Goal: Use online tool/utility: Utilize a website feature to perform a specific function

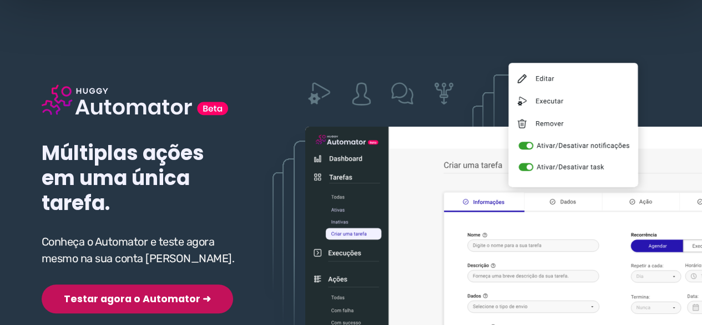
scroll to position [111, 0]
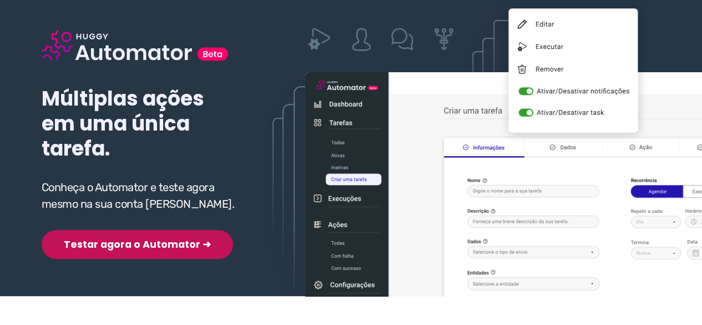
click at [123, 230] on button "Testar agora o Automator ➜" at bounding box center [138, 244] width 192 height 29
click at [124, 240] on button "Testar agora o Automator ➜" at bounding box center [138, 244] width 192 height 29
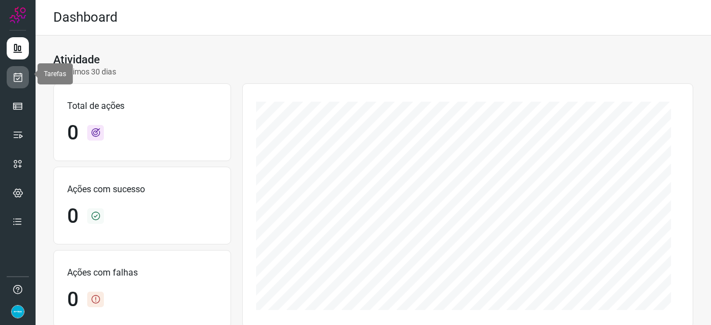
click at [16, 72] on icon at bounding box center [18, 77] width 12 height 11
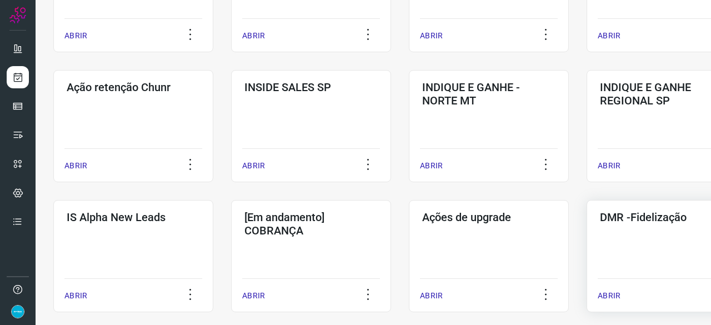
scroll to position [333, 0]
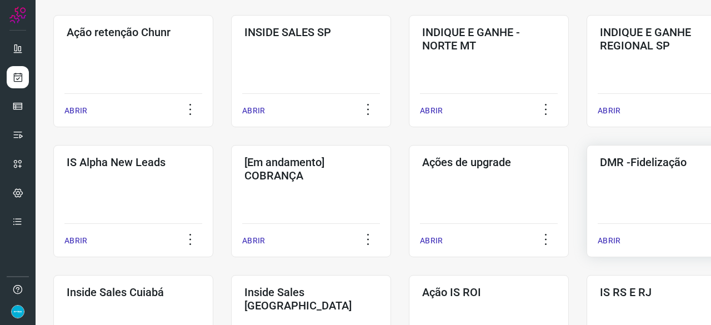
click at [617, 238] on p "ABRIR" at bounding box center [608, 241] width 23 height 12
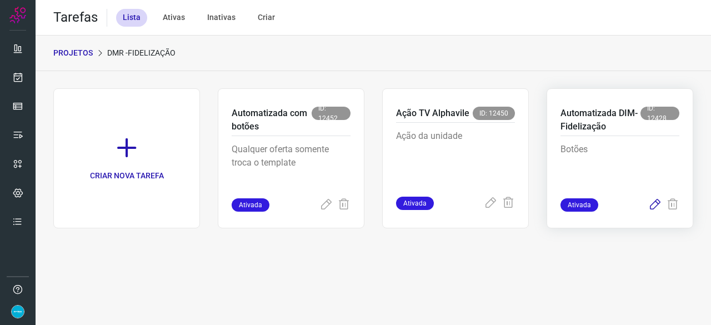
click at [654, 202] on icon at bounding box center [654, 204] width 13 height 13
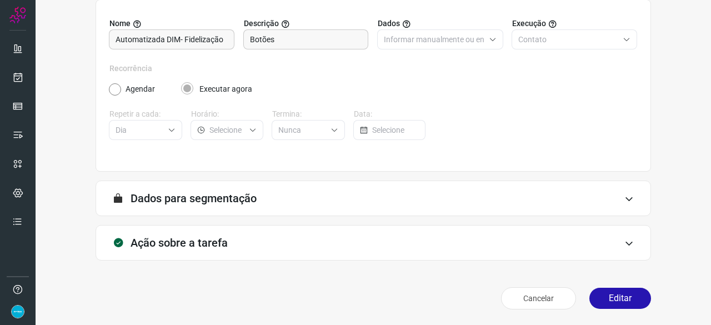
scroll to position [108, 0]
click at [602, 296] on button "Editar" at bounding box center [620, 298] width 62 height 21
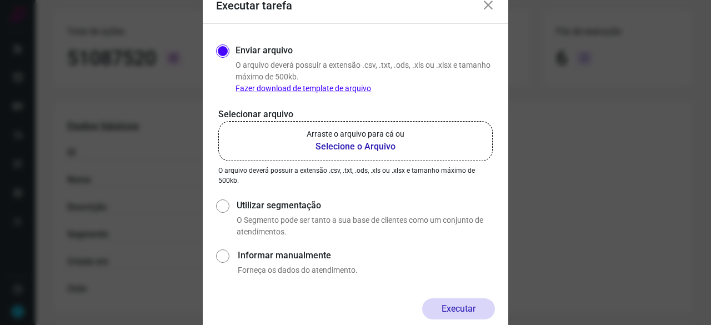
click at [335, 143] on b "Selecione o Arquivo" at bounding box center [356, 146] width 98 height 13
click at [0, 0] on input "Arraste o arquivo para cá ou Selecione o Arquivo" at bounding box center [0, 0] width 0 height 0
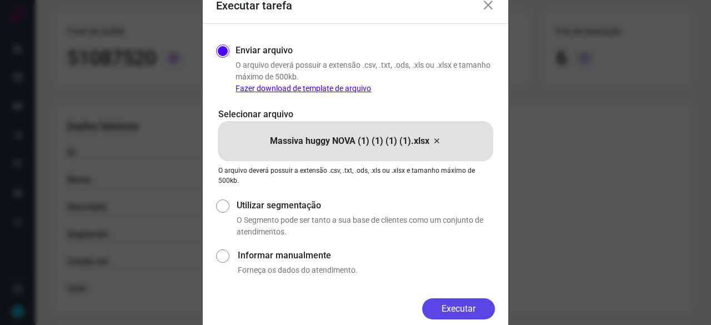
click at [463, 309] on button "Executar" at bounding box center [458, 308] width 73 height 21
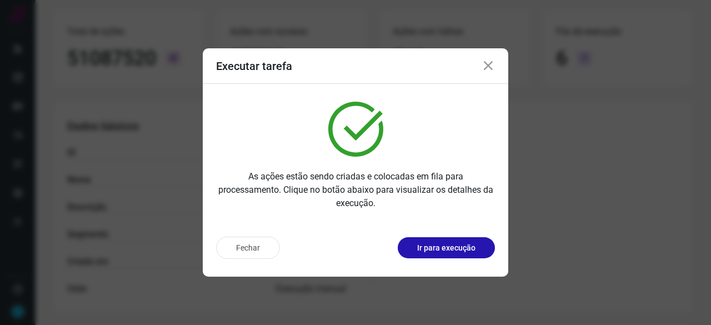
click at [439, 248] on p "Ir para execução" at bounding box center [446, 248] width 58 height 12
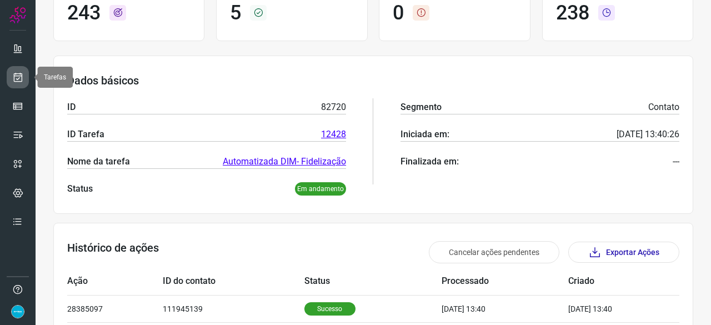
click at [14, 77] on icon at bounding box center [18, 77] width 12 height 11
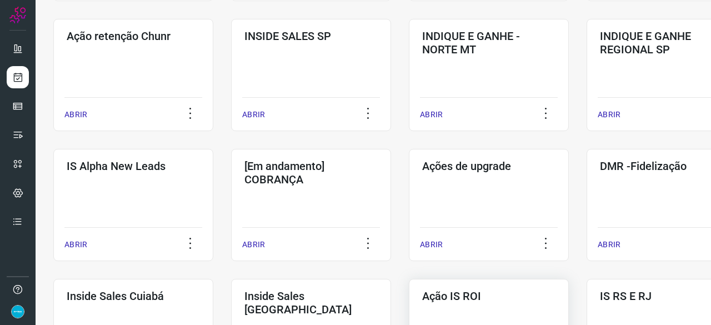
scroll to position [422, 0]
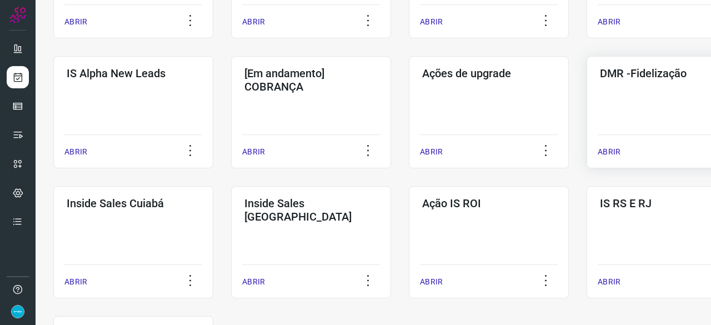
click at [616, 149] on p "ABRIR" at bounding box center [608, 152] width 23 height 12
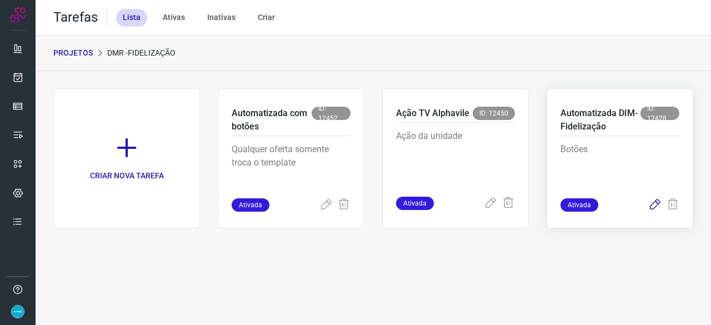
click at [656, 203] on icon at bounding box center [654, 204] width 13 height 13
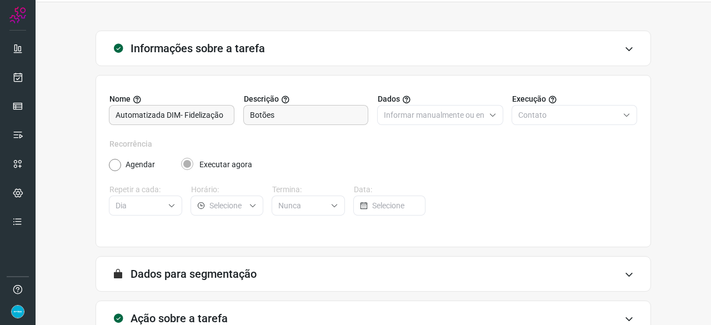
scroll to position [108, 0]
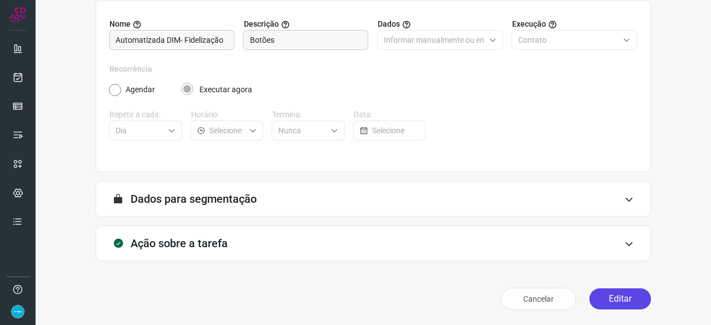
click at [627, 297] on button "Editar" at bounding box center [620, 298] width 62 height 21
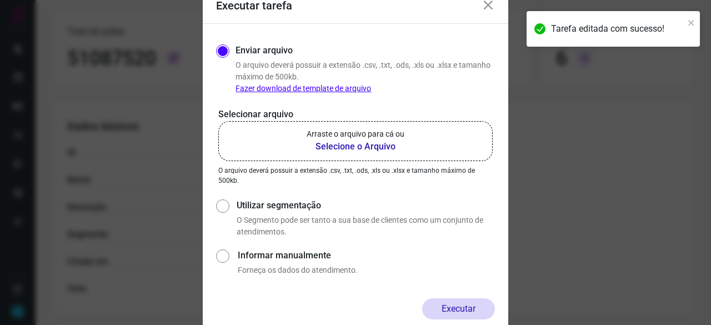
click at [338, 145] on b "Selecione o Arquivo" at bounding box center [356, 146] width 98 height 13
click at [0, 0] on input "Arraste o arquivo para cá ou Selecione o Arquivo" at bounding box center [0, 0] width 0 height 0
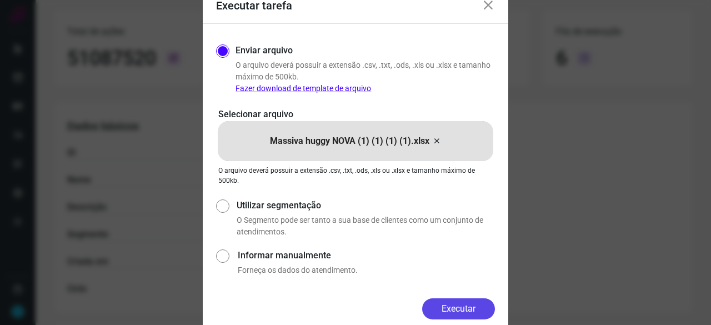
click at [448, 307] on button "Executar" at bounding box center [458, 308] width 73 height 21
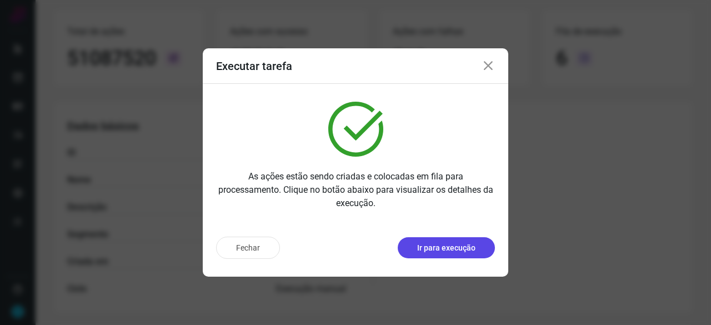
click at [442, 254] on button "Ir para execução" at bounding box center [446, 247] width 97 height 21
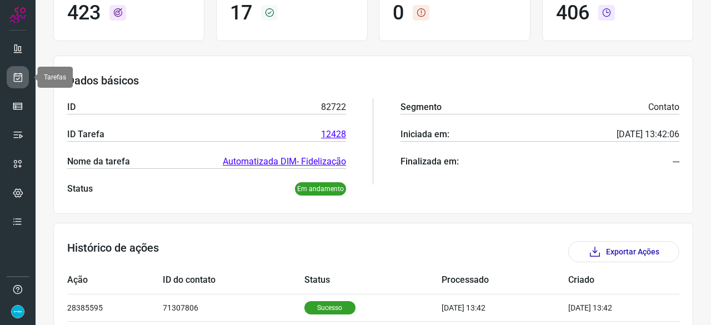
click at [21, 73] on icon at bounding box center [18, 77] width 12 height 11
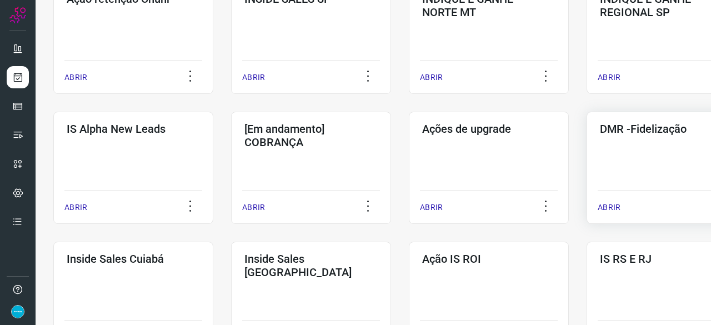
click at [611, 209] on p "ABRIR" at bounding box center [608, 208] width 23 height 12
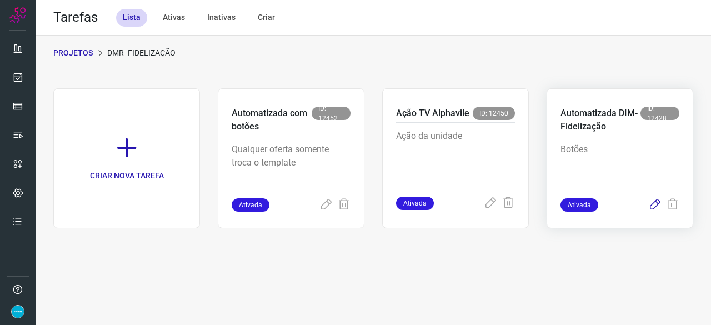
click at [655, 200] on icon at bounding box center [654, 204] width 13 height 13
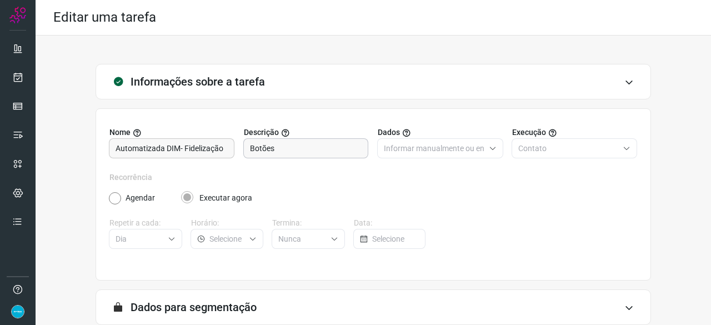
scroll to position [56, 0]
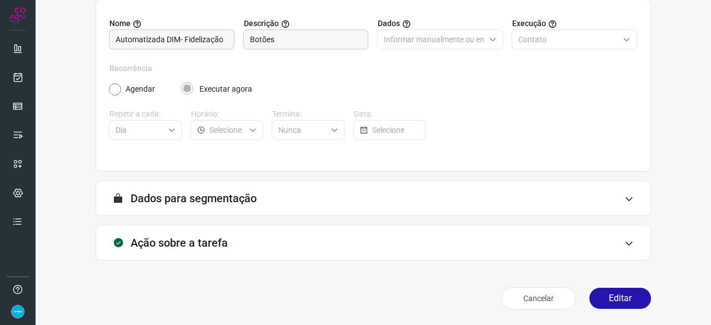
scroll to position [108, 0]
click at [622, 301] on button "Editar" at bounding box center [620, 298] width 62 height 21
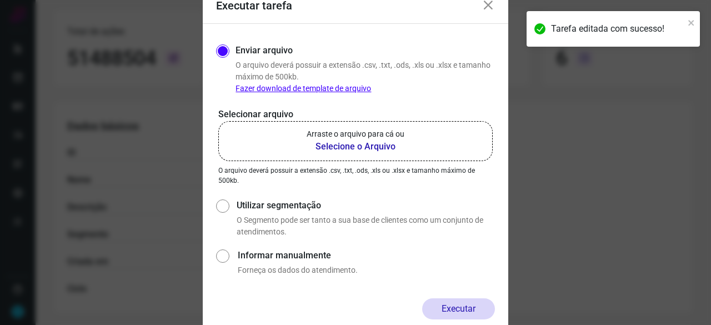
click at [363, 147] on b "Selecione o Arquivo" at bounding box center [356, 146] width 98 height 13
click at [0, 0] on input "Arraste o arquivo para cá ou Selecione o Arquivo" at bounding box center [0, 0] width 0 height 0
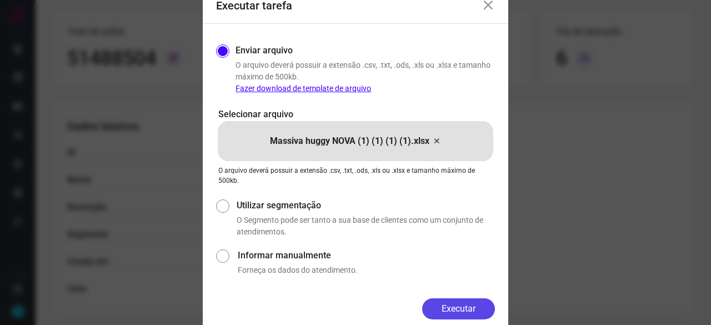
click at [485, 312] on button "Executar" at bounding box center [458, 308] width 73 height 21
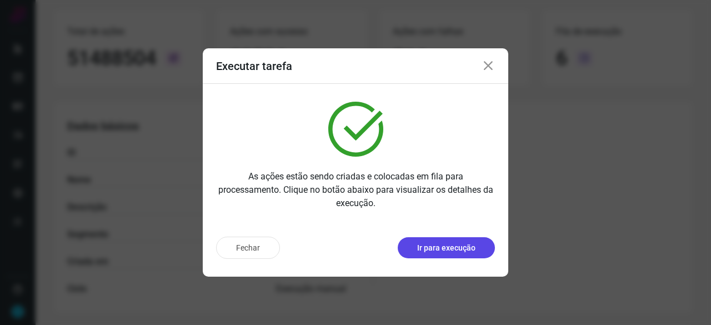
click at [446, 252] on p "Ir para execução" at bounding box center [446, 248] width 58 height 12
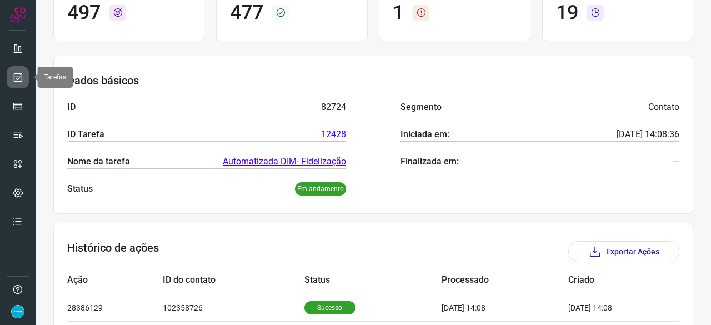
click at [20, 76] on icon at bounding box center [18, 77] width 12 height 11
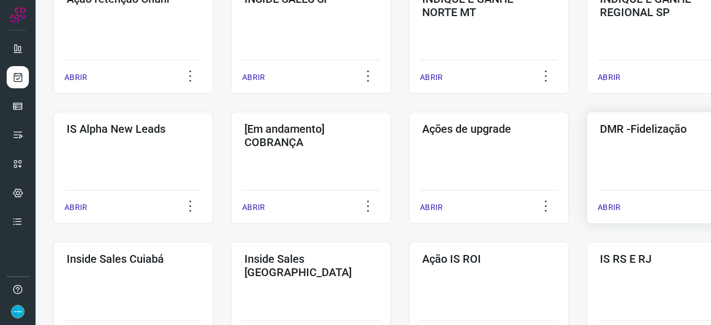
click at [614, 207] on p "ABRIR" at bounding box center [608, 208] width 23 height 12
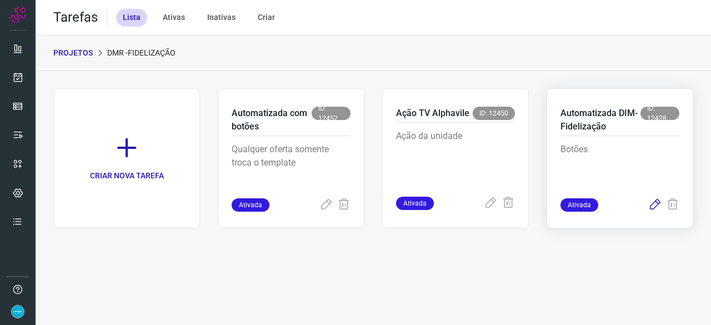
click at [655, 203] on icon at bounding box center [654, 204] width 13 height 13
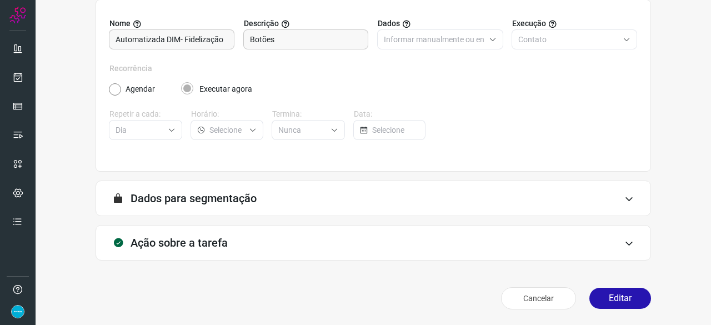
scroll to position [108, 0]
click at [601, 302] on button "Editar" at bounding box center [620, 298] width 62 height 21
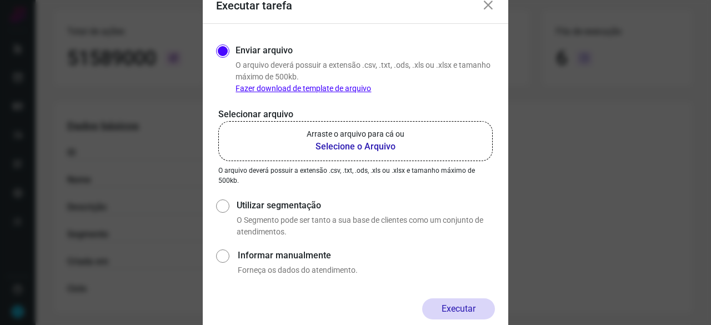
click at [341, 147] on b "Selecione o Arquivo" at bounding box center [356, 146] width 98 height 13
click at [0, 0] on input "Arraste o arquivo para cá ou Selecione o Arquivo" at bounding box center [0, 0] width 0 height 0
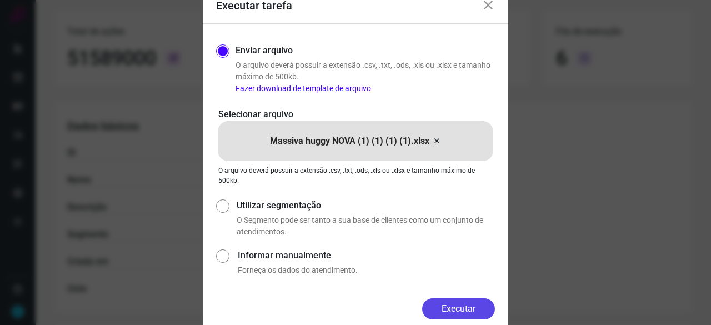
click at [460, 308] on button "Executar" at bounding box center [458, 308] width 73 height 21
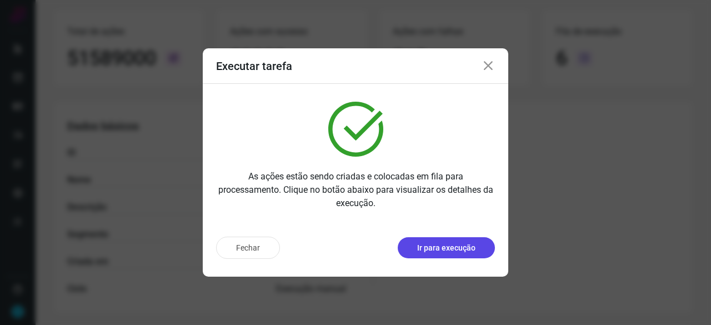
click at [446, 250] on p "Ir para execução" at bounding box center [446, 248] width 58 height 12
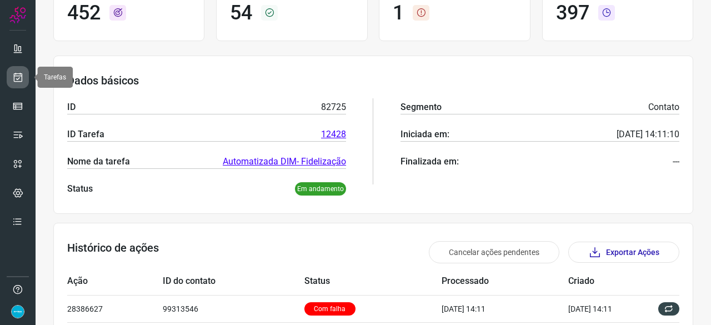
click at [23, 77] on link at bounding box center [18, 77] width 22 height 22
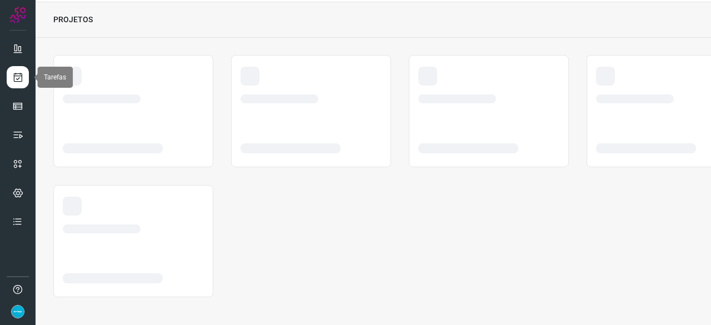
scroll to position [33, 0]
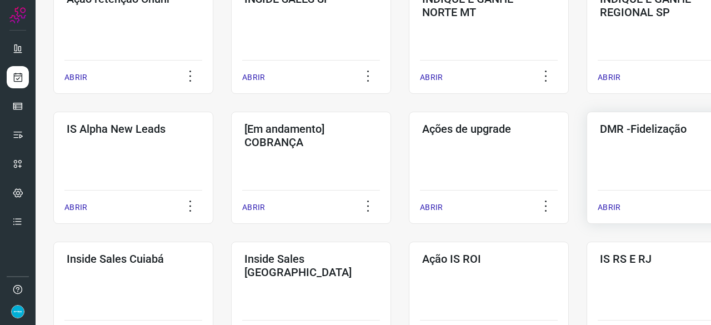
click at [612, 206] on p "ABRIR" at bounding box center [608, 208] width 23 height 12
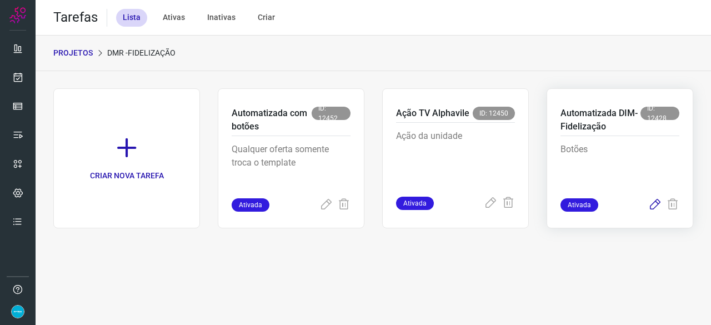
click at [655, 205] on icon at bounding box center [654, 204] width 13 height 13
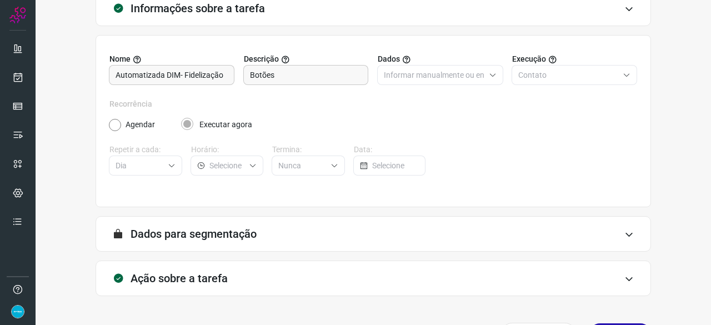
scroll to position [108, 0]
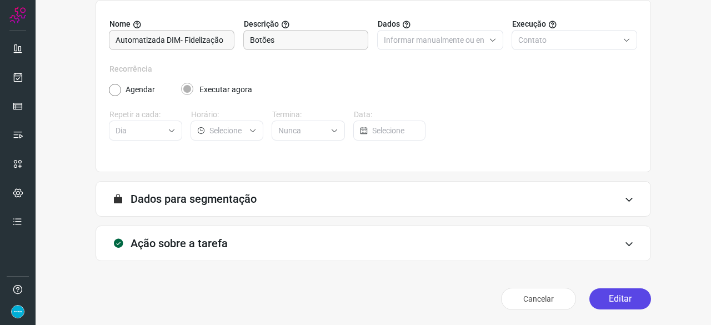
drag, startPoint x: 610, startPoint y: 299, endPoint x: 605, endPoint y: 292, distance: 9.2
click at [611, 299] on button "Editar" at bounding box center [620, 298] width 62 height 21
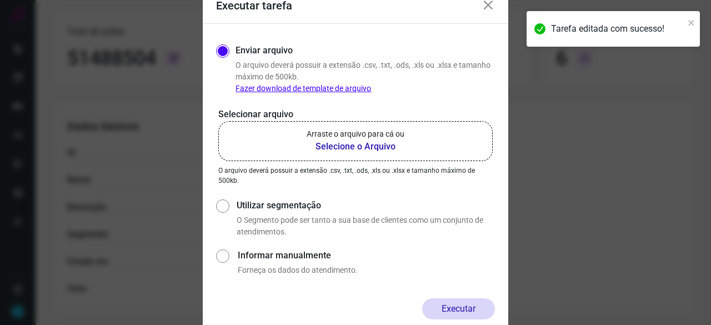
click at [333, 147] on b "Selecione o Arquivo" at bounding box center [356, 146] width 98 height 13
click at [0, 0] on input "Arraste o arquivo para cá ou Selecione o Arquivo" at bounding box center [0, 0] width 0 height 0
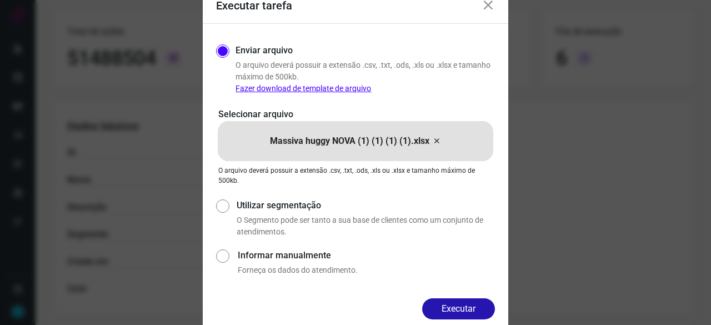
click at [476, 307] on button "Executar" at bounding box center [458, 308] width 73 height 21
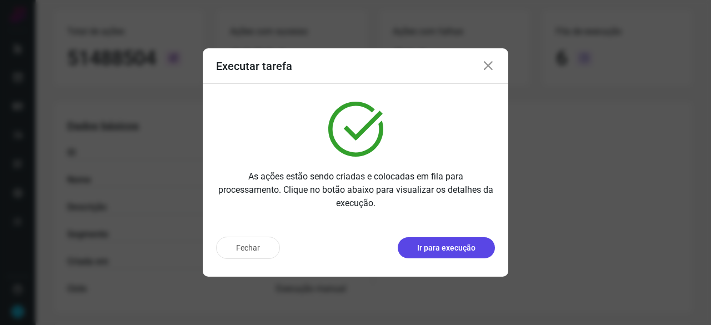
click at [444, 249] on p "Ir para execução" at bounding box center [446, 248] width 58 height 12
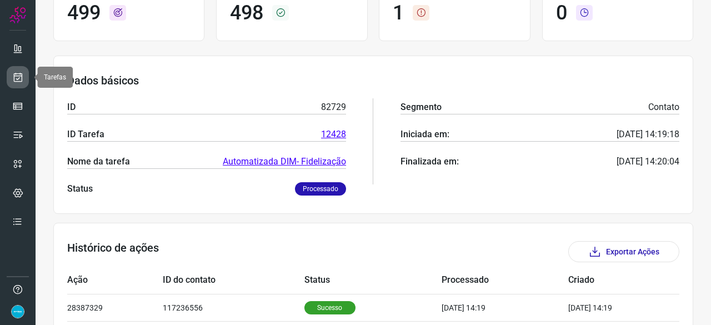
click at [17, 72] on icon at bounding box center [18, 77] width 12 height 11
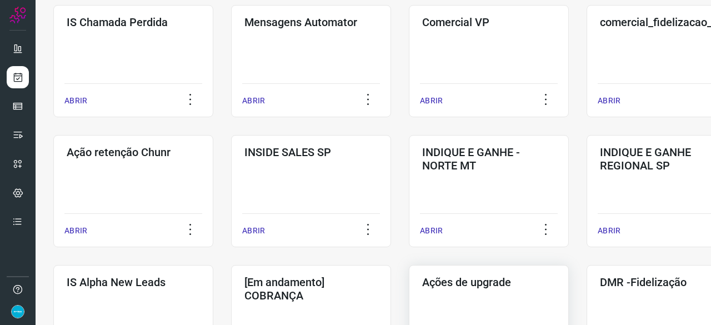
scroll to position [311, 0]
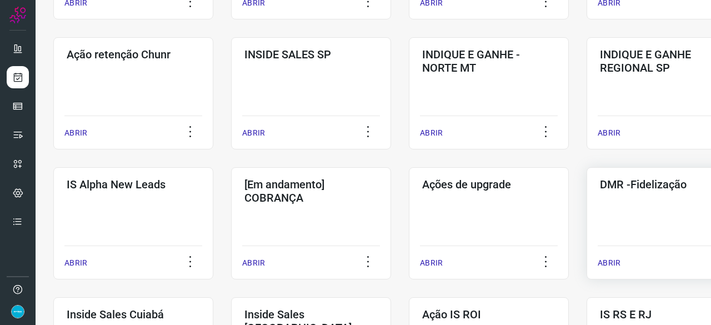
click at [614, 258] on p "ABRIR" at bounding box center [608, 263] width 23 height 12
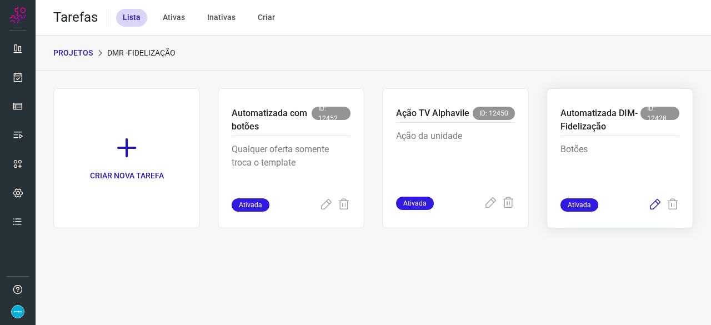
click at [656, 202] on icon at bounding box center [654, 204] width 13 height 13
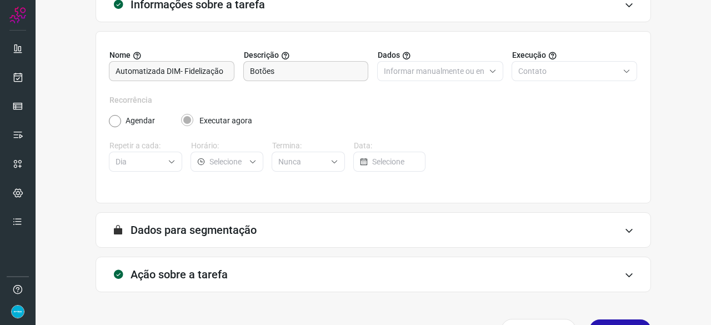
scroll to position [108, 0]
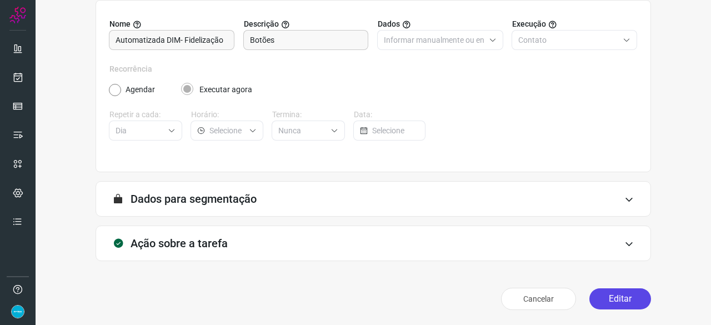
click at [605, 298] on button "Editar" at bounding box center [620, 298] width 62 height 21
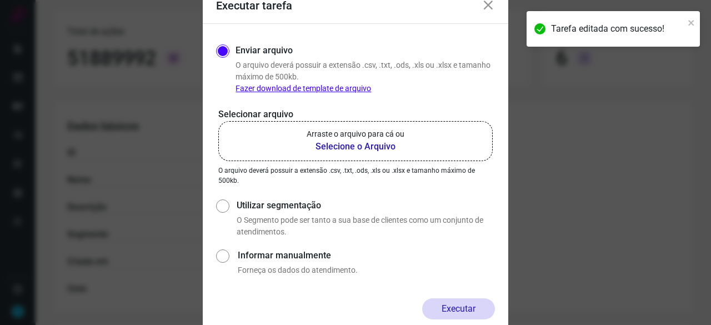
click at [335, 145] on b "Selecione o Arquivo" at bounding box center [356, 146] width 98 height 13
click at [0, 0] on input "Arraste o arquivo para cá ou Selecione o Arquivo" at bounding box center [0, 0] width 0 height 0
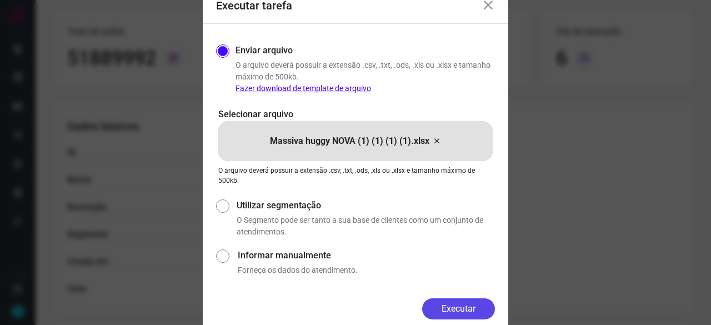
click at [479, 308] on button "Executar" at bounding box center [458, 308] width 73 height 21
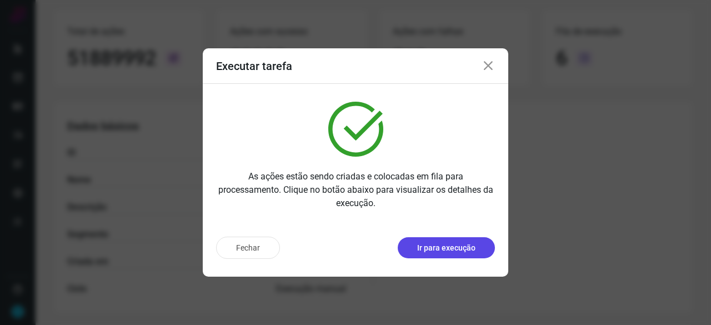
click at [444, 249] on p "Ir para execução" at bounding box center [446, 248] width 58 height 12
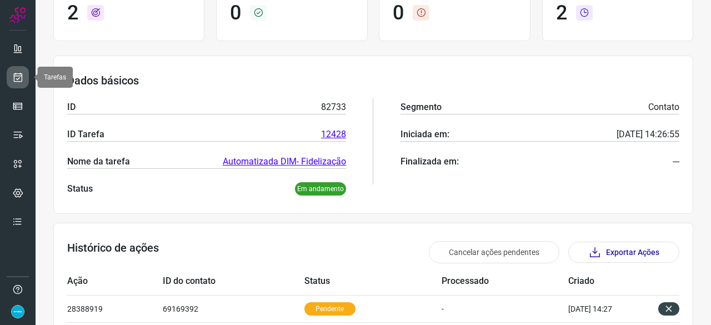
click at [16, 72] on icon at bounding box center [18, 77] width 12 height 11
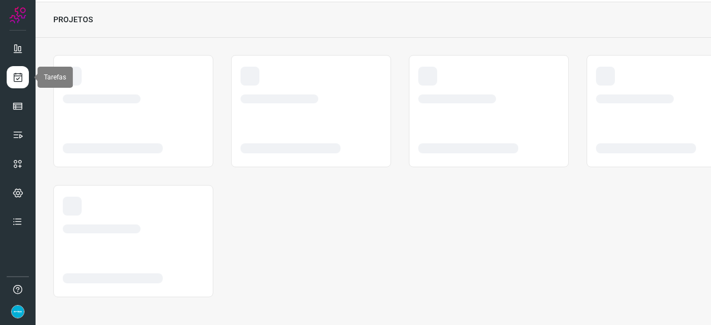
scroll to position [33, 0]
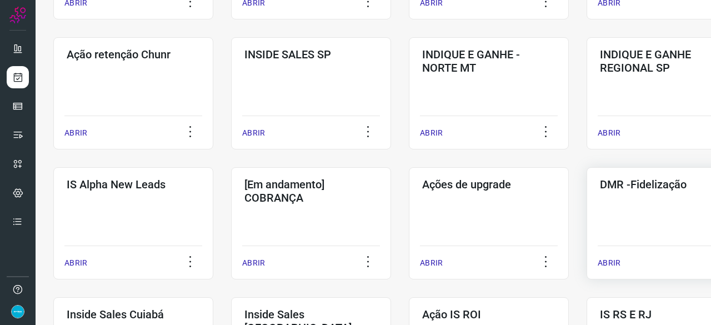
click at [609, 265] on p "ABRIR" at bounding box center [608, 263] width 23 height 12
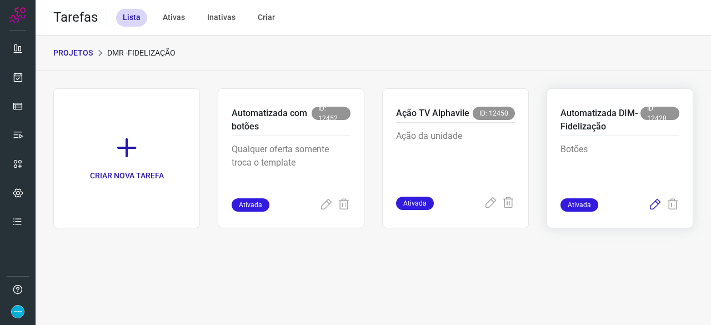
click at [653, 204] on icon at bounding box center [654, 204] width 13 height 13
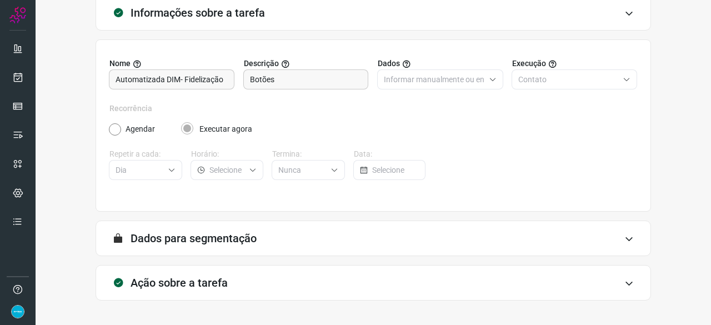
scroll to position [108, 0]
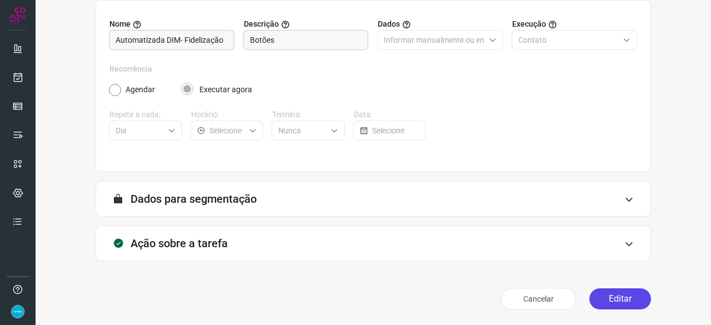
click at [614, 303] on button "Editar" at bounding box center [620, 298] width 62 height 21
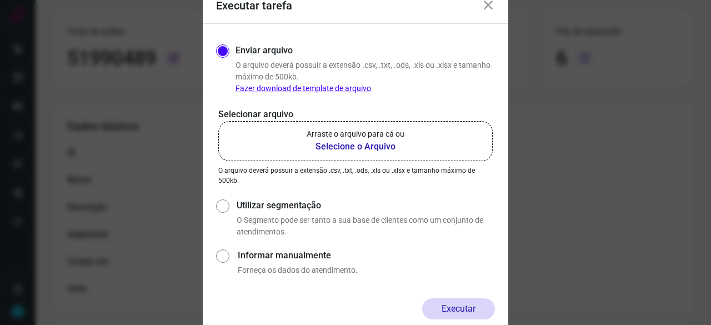
click at [374, 146] on b "Selecione o Arquivo" at bounding box center [356, 146] width 98 height 13
click at [0, 0] on input "Arraste o arquivo para cá ou Selecione o Arquivo" at bounding box center [0, 0] width 0 height 0
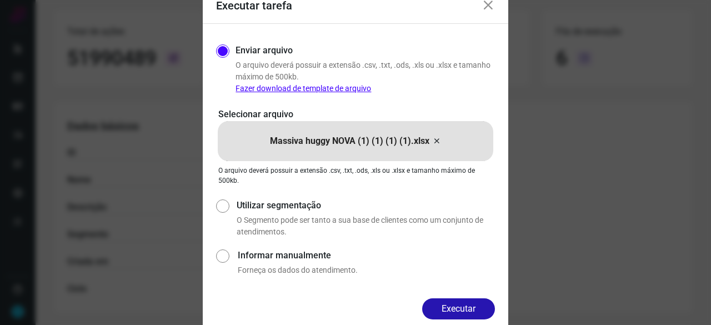
click at [476, 303] on button "Executar" at bounding box center [458, 308] width 73 height 21
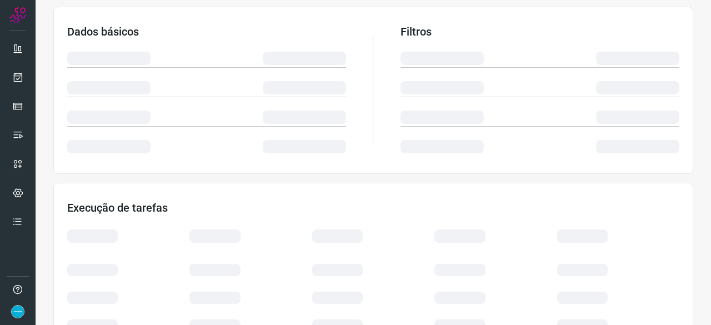
scroll to position [222, 0]
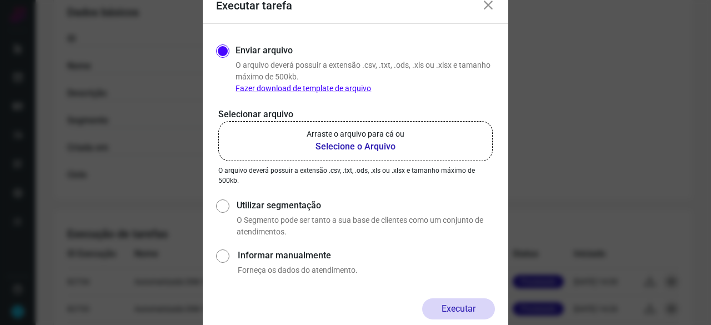
click at [360, 148] on b "Selecione o Arquivo" at bounding box center [356, 146] width 98 height 13
click at [0, 0] on input "Arraste o arquivo para cá ou Selecione o Arquivo" at bounding box center [0, 0] width 0 height 0
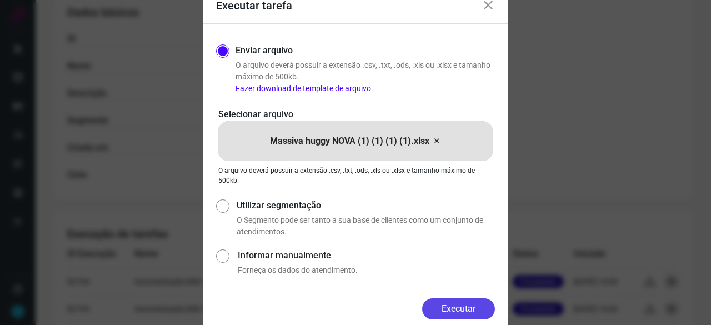
click at [475, 307] on button "Executar" at bounding box center [458, 308] width 73 height 21
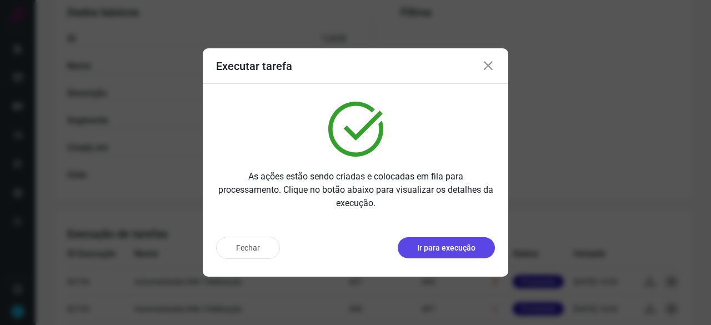
click at [464, 257] on button "Ir para execução" at bounding box center [446, 247] width 97 height 21
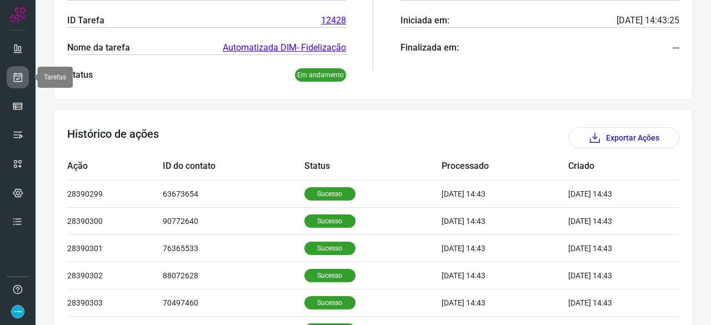
click at [19, 74] on icon at bounding box center [18, 77] width 12 height 11
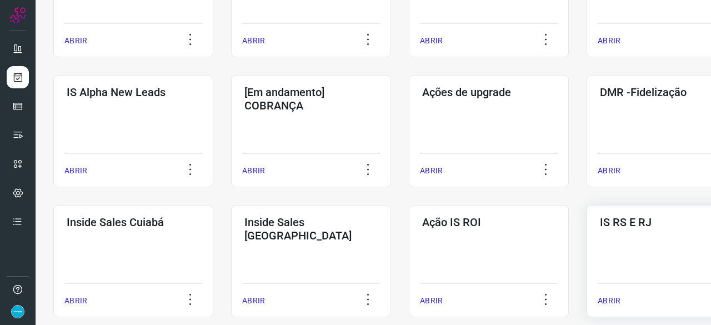
scroll to position [422, 0]
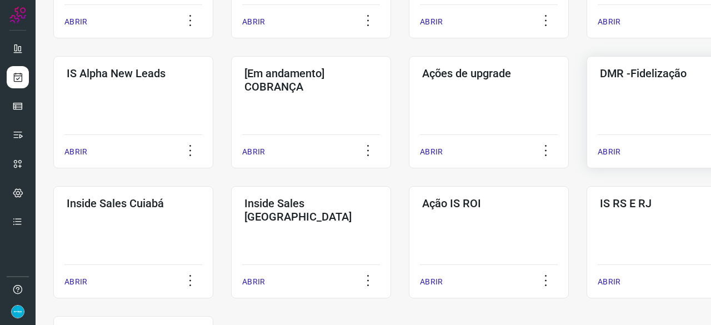
click at [609, 149] on p "ABRIR" at bounding box center [608, 152] width 23 height 12
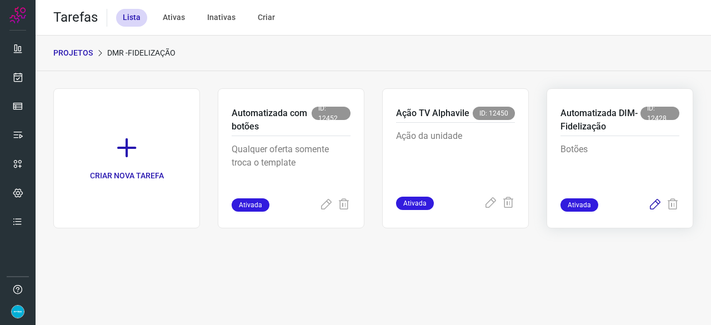
click at [654, 205] on icon at bounding box center [654, 204] width 13 height 13
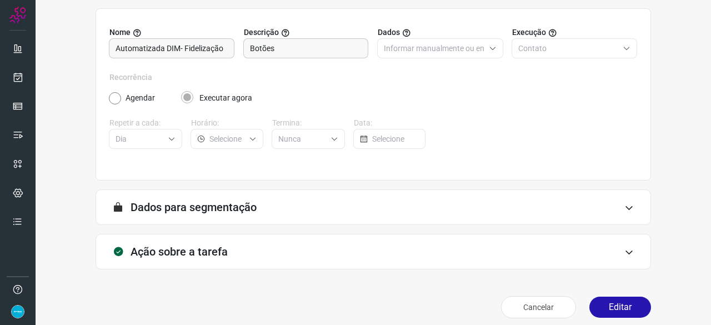
scroll to position [108, 0]
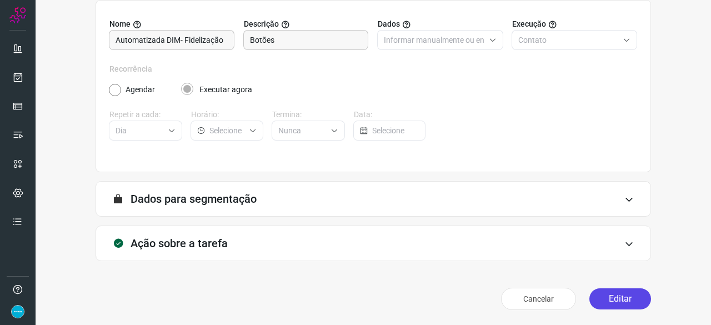
click at [617, 302] on button "Editar" at bounding box center [620, 298] width 62 height 21
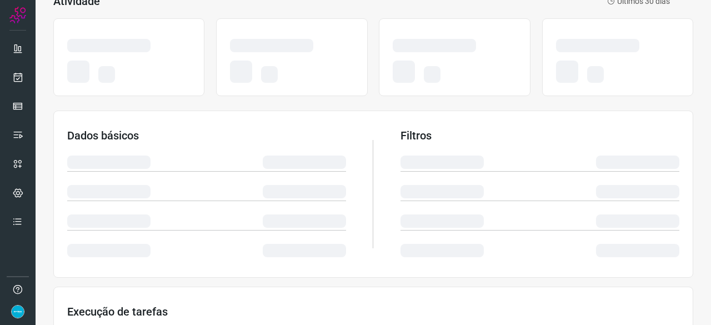
scroll to position [154, 0]
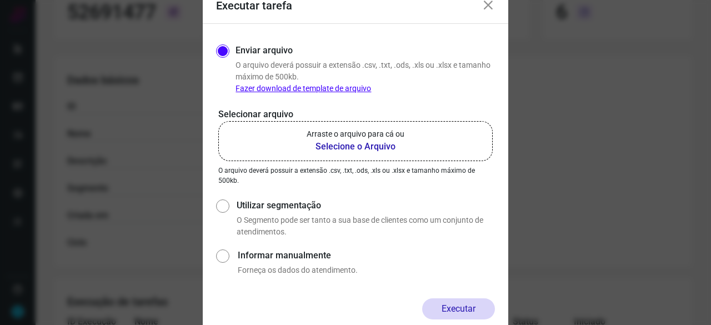
click at [323, 149] on b "Selecione o Arquivo" at bounding box center [356, 146] width 98 height 13
click at [0, 0] on input "Arraste o arquivo para cá ou Selecione o Arquivo" at bounding box center [0, 0] width 0 height 0
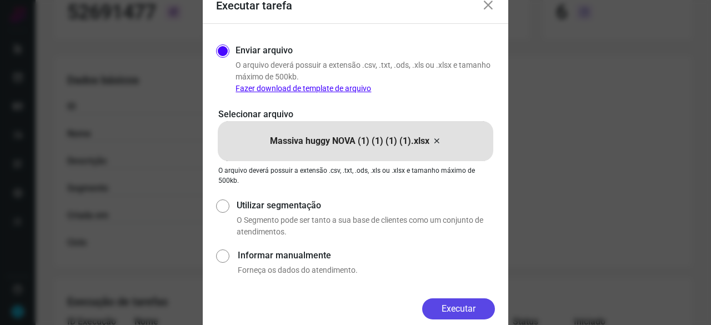
click at [465, 310] on button "Executar" at bounding box center [458, 308] width 73 height 21
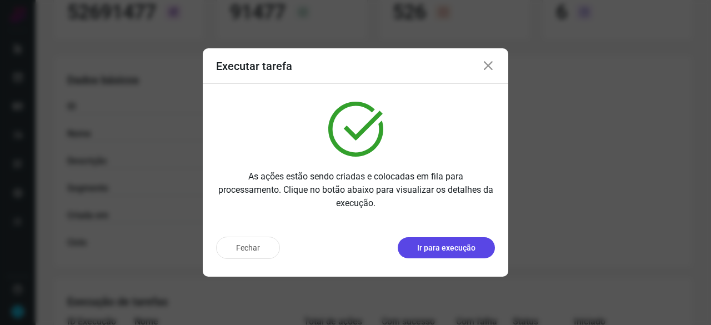
click at [444, 247] on p "Ir para execução" at bounding box center [446, 248] width 58 height 12
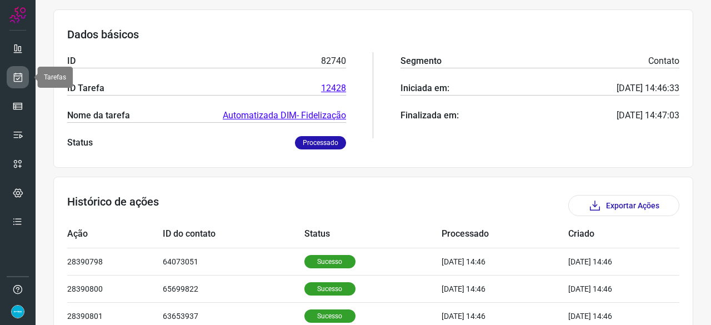
click at [21, 79] on icon at bounding box center [18, 77] width 12 height 11
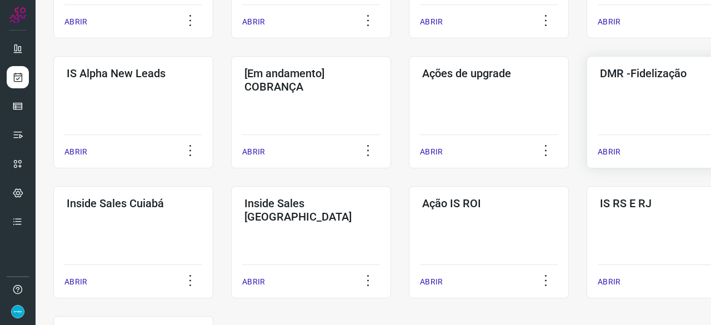
click at [612, 152] on p "ABRIR" at bounding box center [608, 152] width 23 height 12
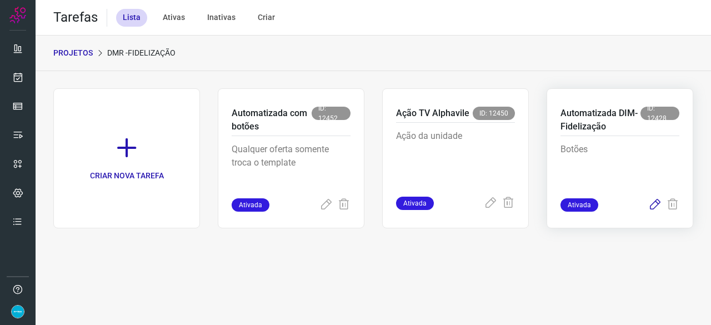
click at [652, 204] on icon at bounding box center [654, 204] width 13 height 13
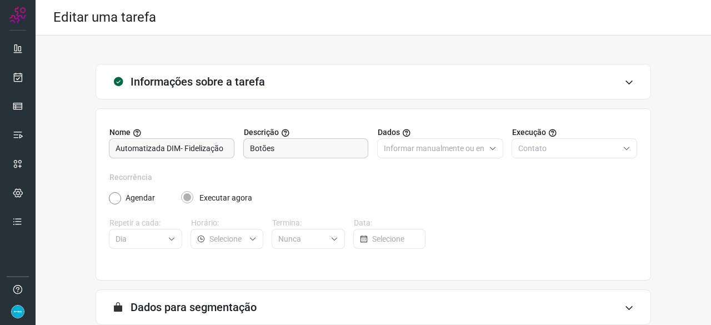
scroll to position [108, 0]
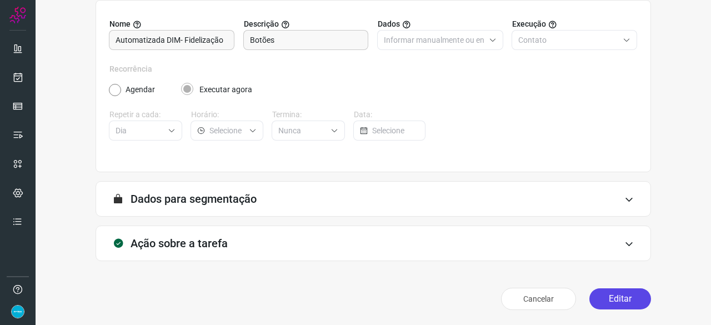
click at [602, 298] on button "Editar" at bounding box center [620, 298] width 62 height 21
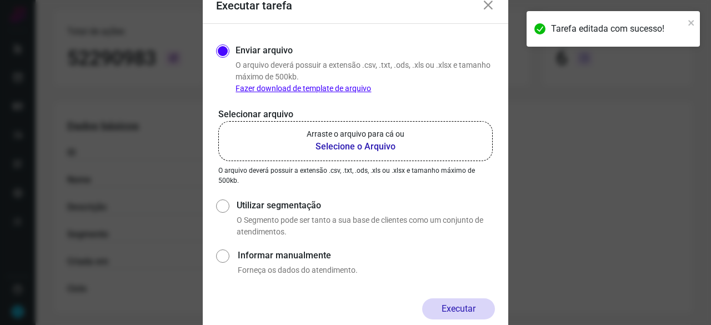
click at [346, 145] on b "Selecione o Arquivo" at bounding box center [356, 146] width 98 height 13
click at [0, 0] on input "Arraste o arquivo para cá ou Selecione o Arquivo" at bounding box center [0, 0] width 0 height 0
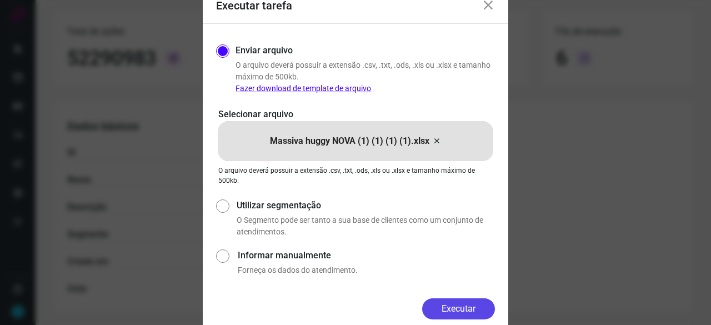
click at [485, 305] on button "Executar" at bounding box center [458, 308] width 73 height 21
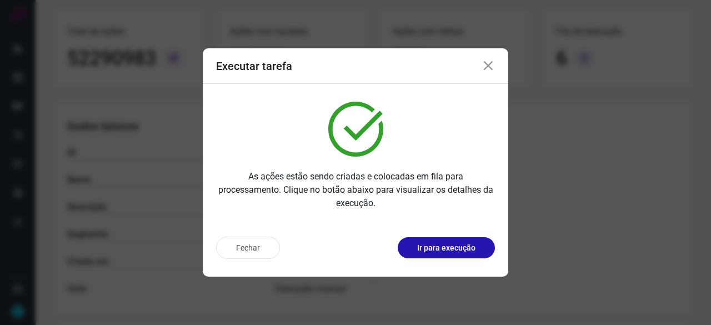
click at [426, 243] on p "Ir para execução" at bounding box center [446, 248] width 58 height 12
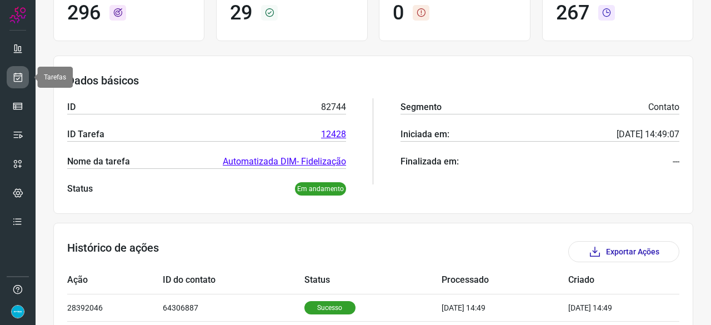
click at [14, 74] on icon at bounding box center [18, 77] width 12 height 11
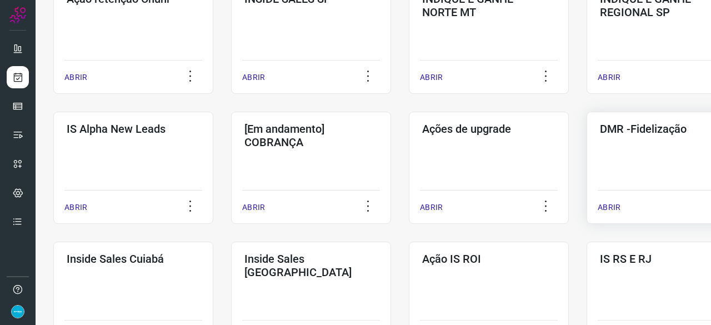
click at [607, 207] on p "ABRIR" at bounding box center [608, 208] width 23 height 12
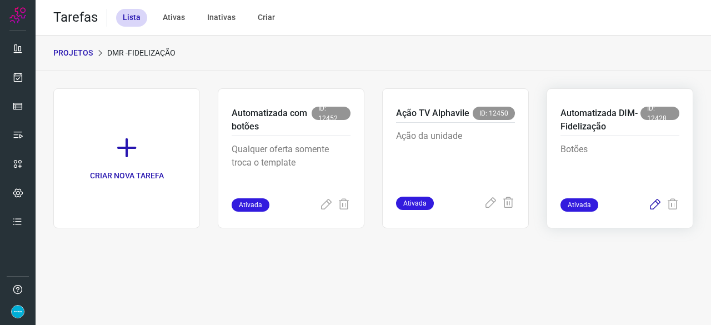
click at [656, 203] on icon at bounding box center [654, 204] width 13 height 13
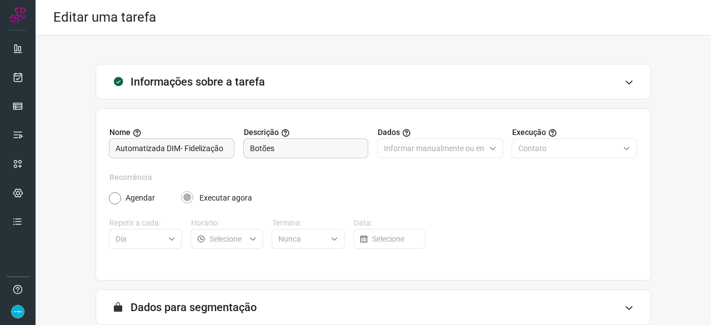
scroll to position [108, 0]
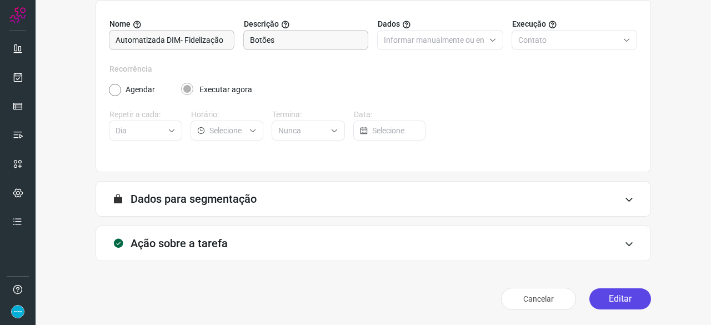
click at [611, 297] on button "Editar" at bounding box center [620, 298] width 62 height 21
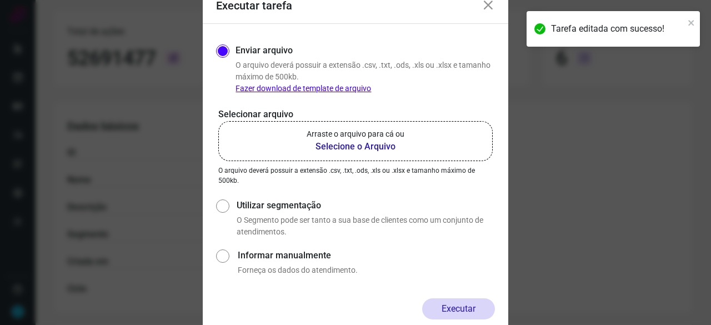
click at [333, 140] on b "Selecione o Arquivo" at bounding box center [356, 146] width 98 height 13
click at [0, 0] on input "Arraste o arquivo para cá ou Selecione o Arquivo" at bounding box center [0, 0] width 0 height 0
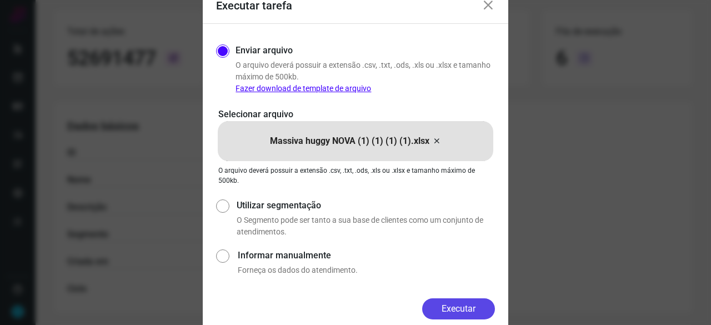
click at [475, 309] on button "Executar" at bounding box center [458, 308] width 73 height 21
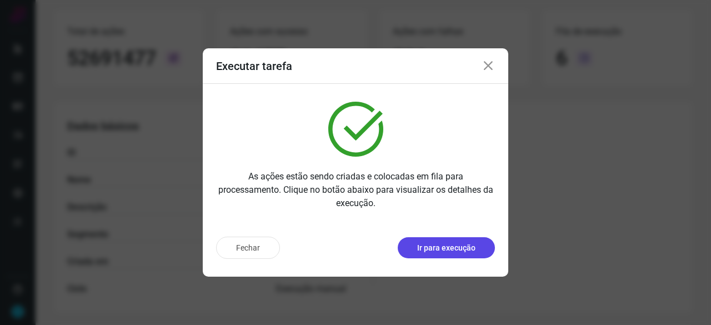
click at [460, 252] on p "Ir para execução" at bounding box center [446, 248] width 58 height 12
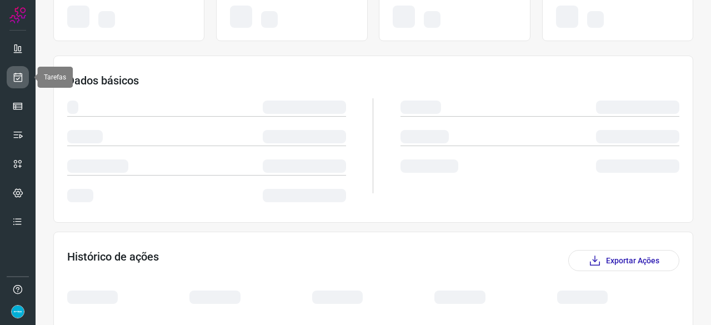
click at [22, 73] on icon at bounding box center [18, 77] width 12 height 11
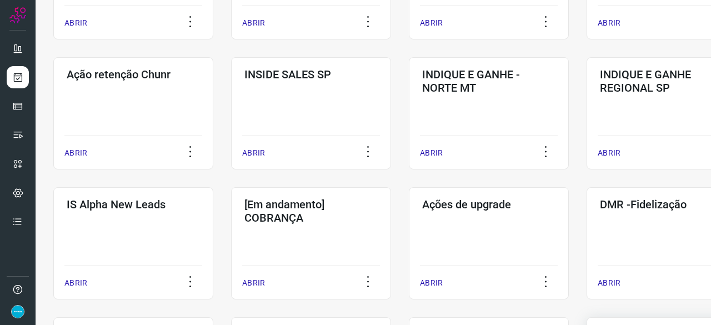
scroll to position [422, 0]
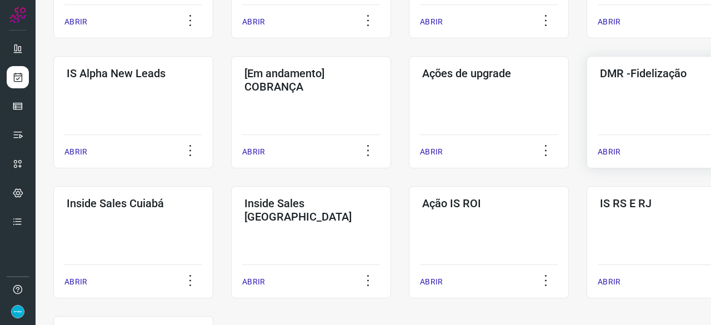
click at [610, 153] on p "ABRIR" at bounding box center [608, 152] width 23 height 12
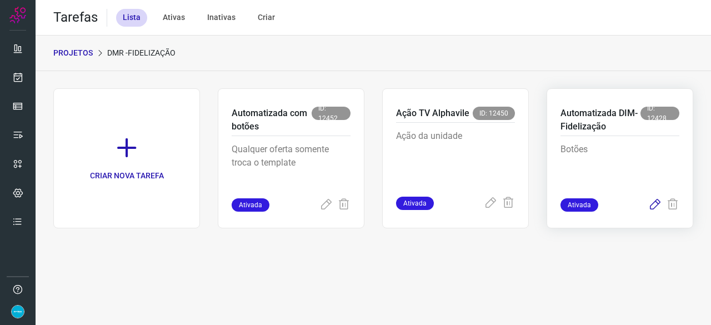
click at [653, 205] on icon at bounding box center [654, 204] width 13 height 13
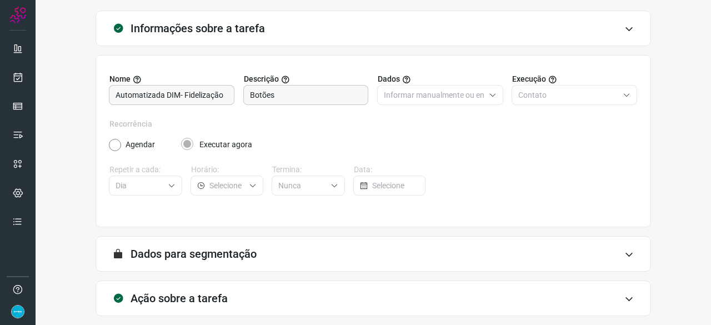
scroll to position [108, 0]
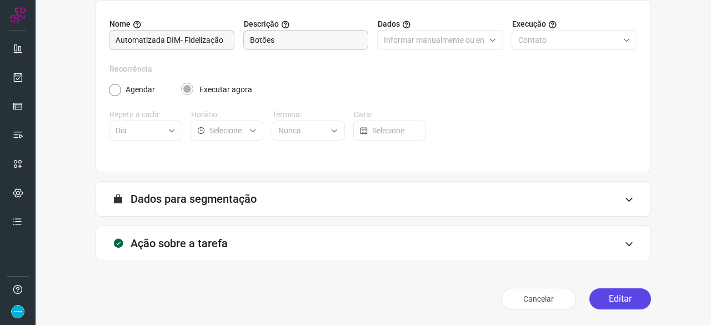
click at [604, 300] on button "Editar" at bounding box center [620, 298] width 62 height 21
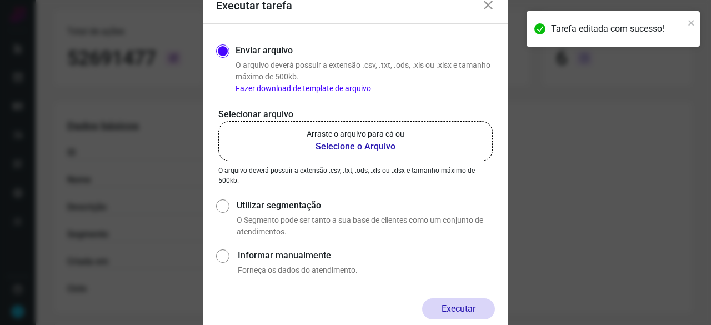
click at [333, 148] on b "Selecione o Arquivo" at bounding box center [356, 146] width 98 height 13
click at [0, 0] on input "Arraste o arquivo para cá ou Selecione o Arquivo" at bounding box center [0, 0] width 0 height 0
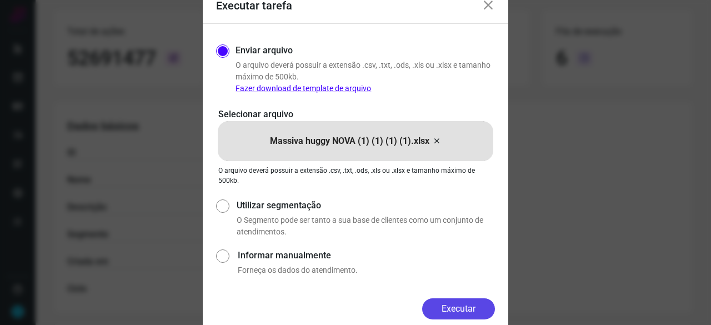
click at [446, 306] on button "Executar" at bounding box center [458, 308] width 73 height 21
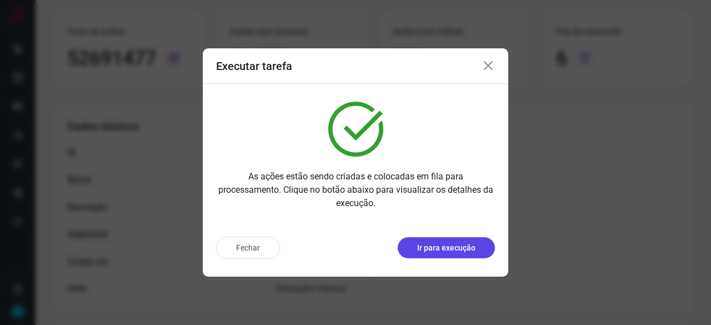
click at [441, 245] on p "Ir para execução" at bounding box center [446, 248] width 58 height 12
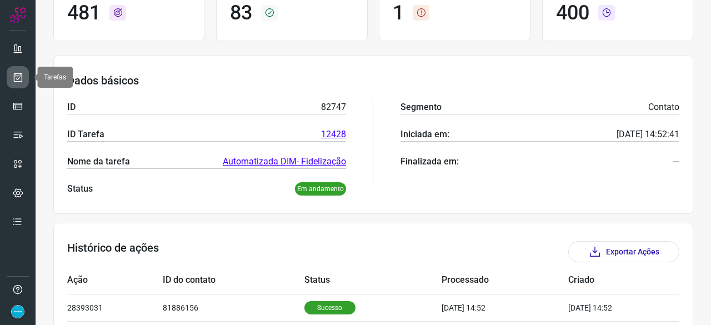
click at [22, 73] on icon at bounding box center [18, 77] width 12 height 11
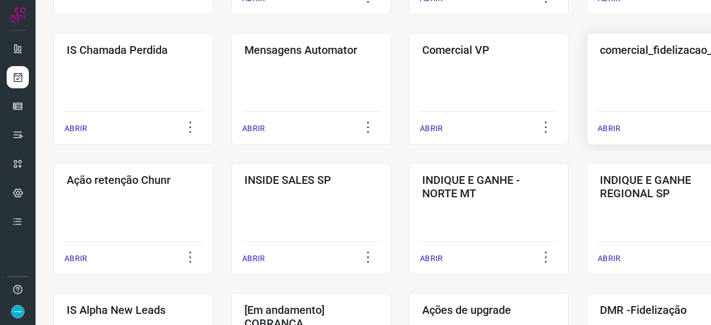
scroll to position [200, 0]
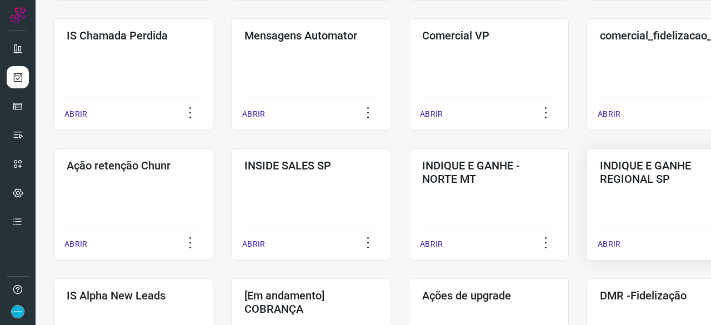
click at [612, 243] on p "ABRIR" at bounding box center [608, 244] width 23 height 12
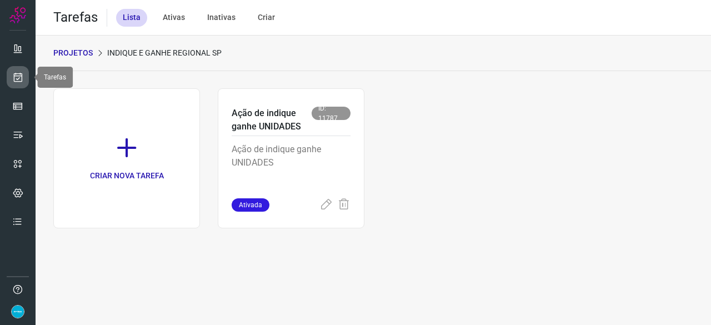
click at [17, 78] on icon at bounding box center [18, 77] width 12 height 11
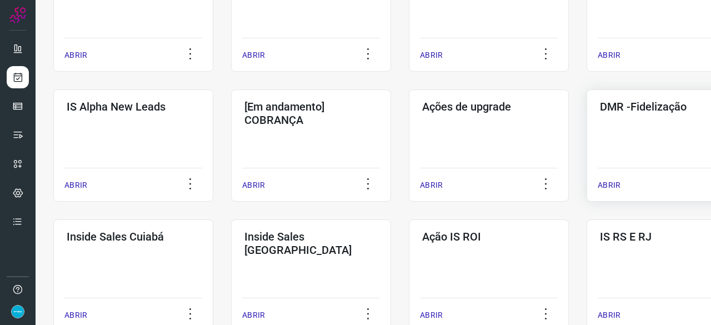
click at [608, 187] on p "ABRIR" at bounding box center [608, 185] width 23 height 12
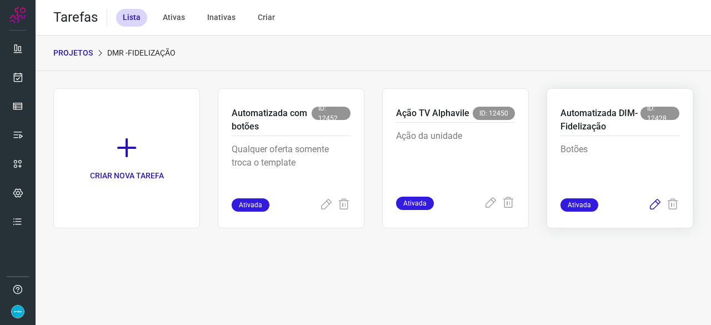
click at [654, 207] on icon at bounding box center [654, 204] width 13 height 13
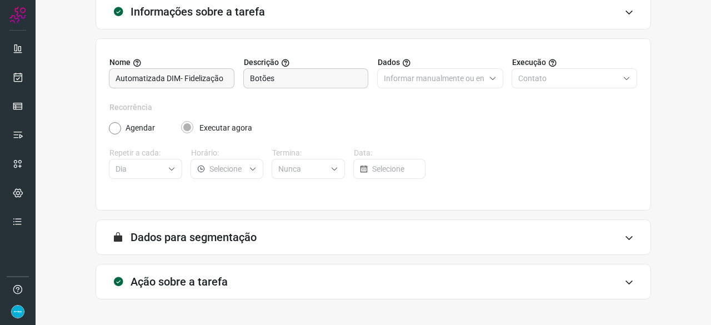
scroll to position [108, 0]
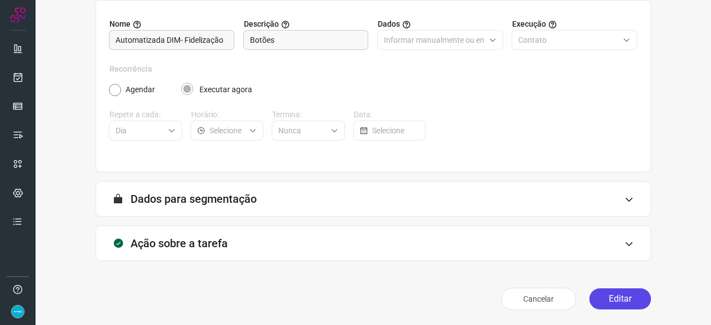
click at [599, 296] on button "Editar" at bounding box center [620, 298] width 62 height 21
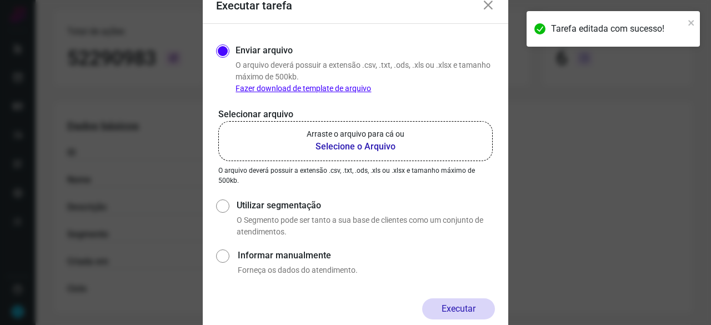
click at [341, 144] on b "Selecione o Arquivo" at bounding box center [356, 146] width 98 height 13
click at [0, 0] on input "Arraste o arquivo para cá ou Selecione o Arquivo" at bounding box center [0, 0] width 0 height 0
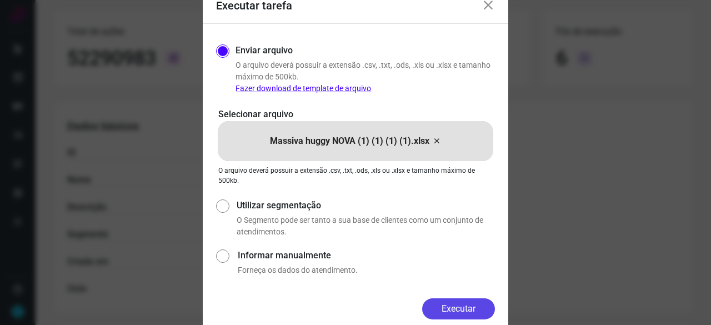
click at [470, 309] on button "Executar" at bounding box center [458, 308] width 73 height 21
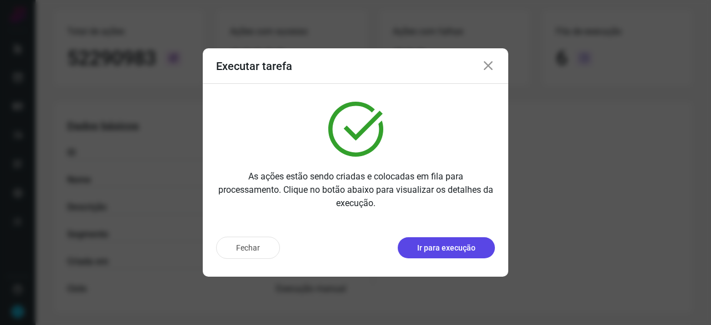
click at [440, 246] on p "Ir para execução" at bounding box center [446, 248] width 58 height 12
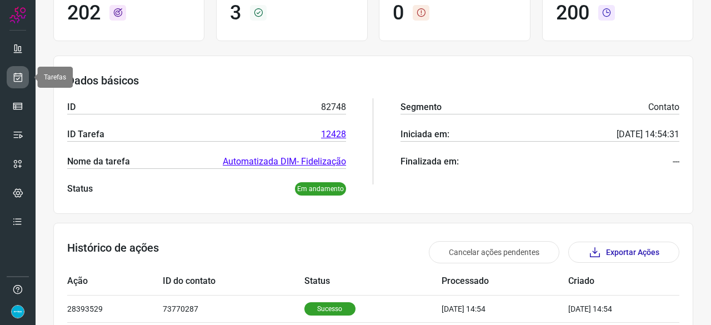
click at [21, 76] on icon at bounding box center [18, 77] width 12 height 11
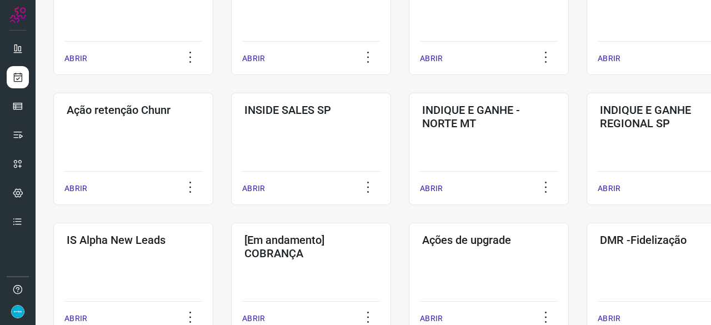
scroll to position [311, 0]
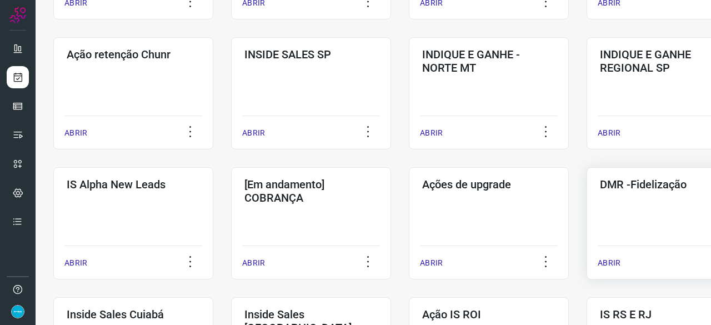
click at [609, 260] on p "ABRIR" at bounding box center [608, 263] width 23 height 12
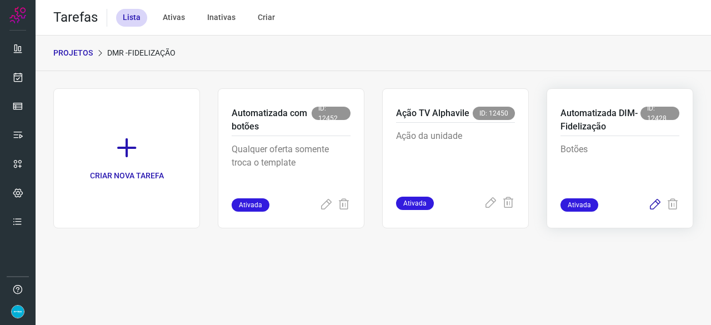
click at [653, 204] on icon at bounding box center [654, 204] width 13 height 13
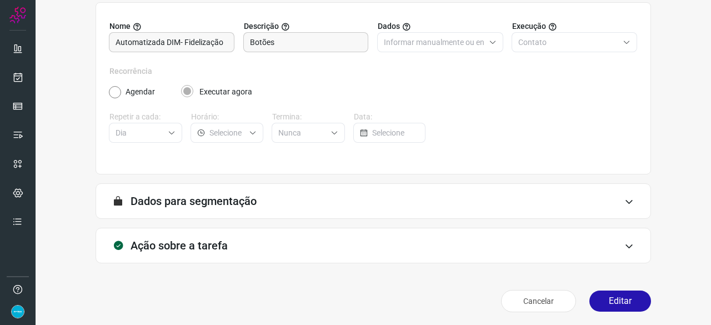
scroll to position [108, 0]
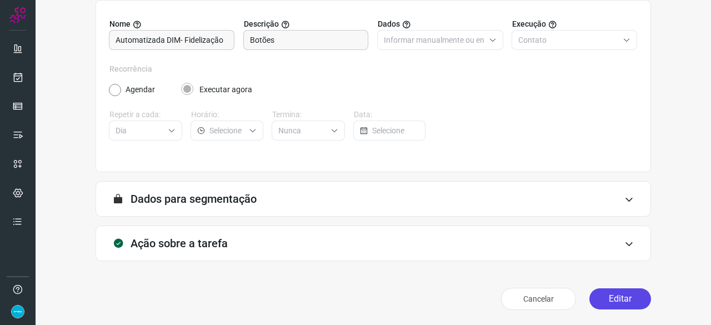
click at [609, 298] on button "Editar" at bounding box center [620, 298] width 62 height 21
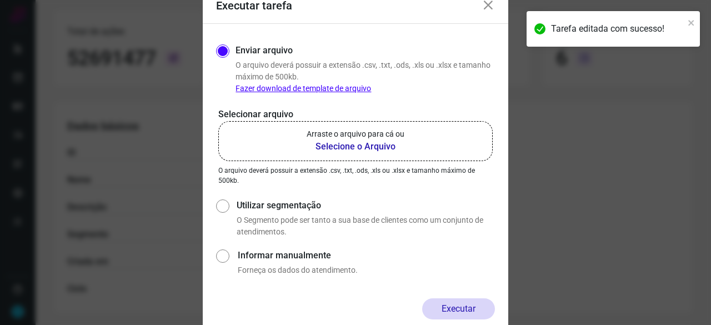
click at [323, 147] on b "Selecione o Arquivo" at bounding box center [356, 146] width 98 height 13
click at [0, 0] on input "Arraste o arquivo para cá ou Selecione o Arquivo" at bounding box center [0, 0] width 0 height 0
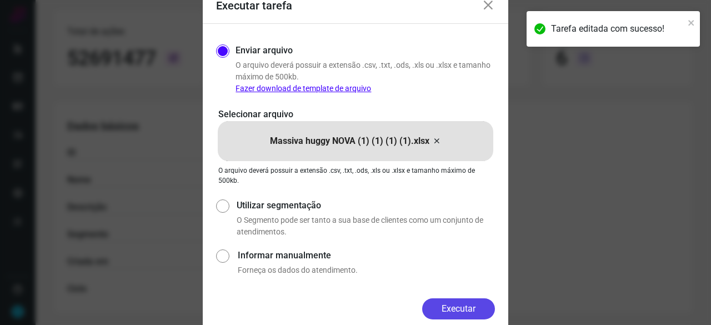
click at [462, 312] on button "Executar" at bounding box center [458, 308] width 73 height 21
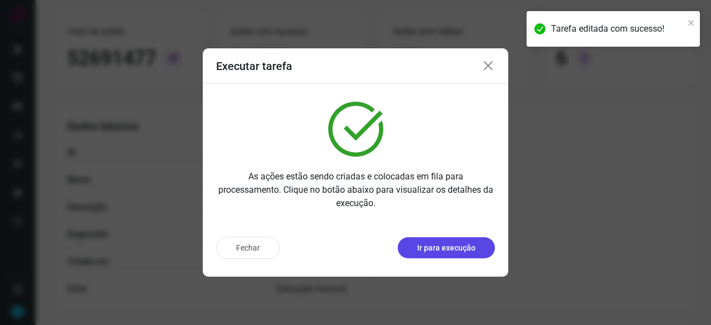
click at [449, 249] on p "Ir para execução" at bounding box center [446, 248] width 58 height 12
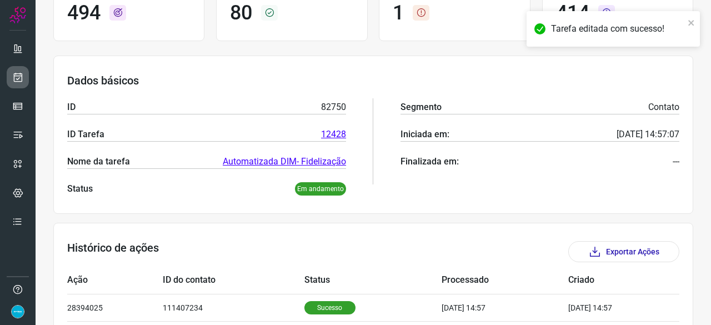
click at [28, 77] on link at bounding box center [18, 77] width 22 height 22
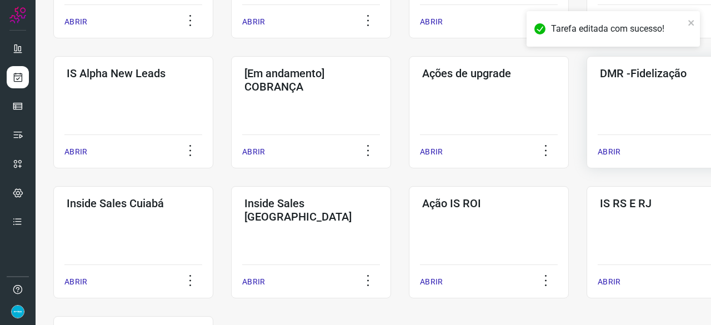
click at [612, 148] on p "ABRIR" at bounding box center [608, 152] width 23 height 12
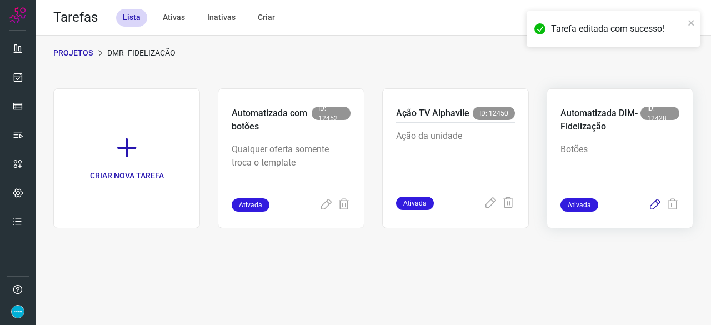
click at [656, 205] on icon at bounding box center [654, 204] width 13 height 13
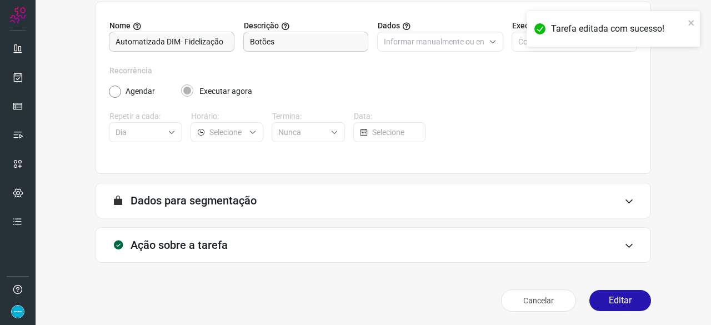
scroll to position [108, 0]
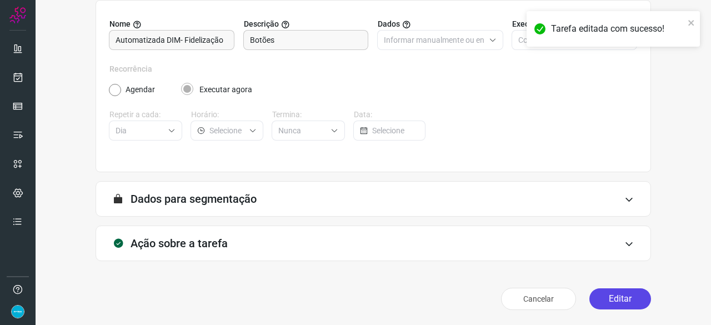
click at [607, 292] on button "Editar" at bounding box center [620, 298] width 62 height 21
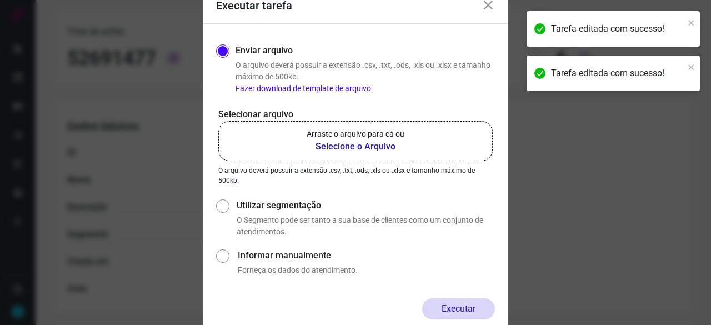
click at [356, 146] on b "Selecione o Arquivo" at bounding box center [356, 146] width 98 height 13
click at [0, 0] on input "Arraste o arquivo para cá ou Selecione o Arquivo" at bounding box center [0, 0] width 0 height 0
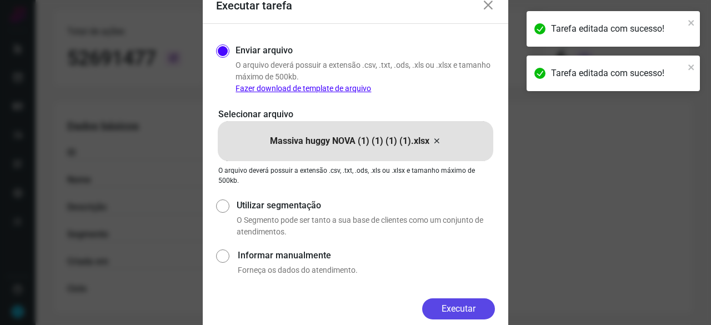
click at [475, 304] on button "Executar" at bounding box center [458, 308] width 73 height 21
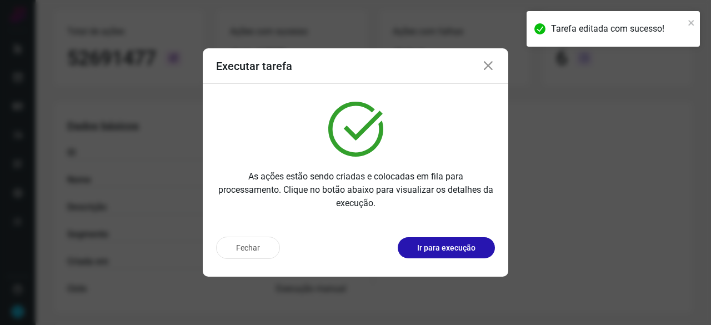
click at [457, 249] on p "Ir para execução" at bounding box center [446, 248] width 58 height 12
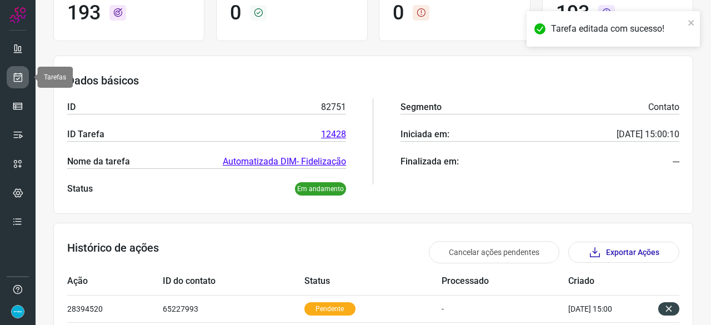
click at [19, 69] on link at bounding box center [18, 77] width 22 height 22
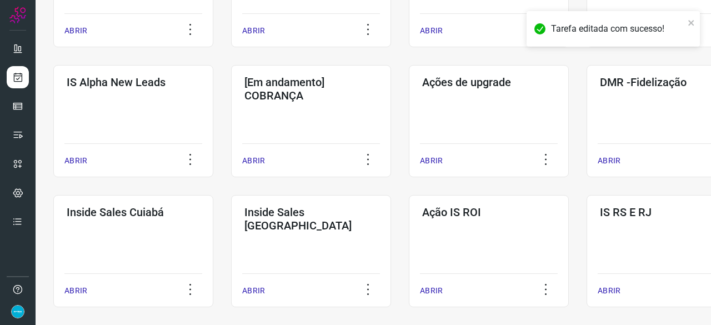
scroll to position [422, 0]
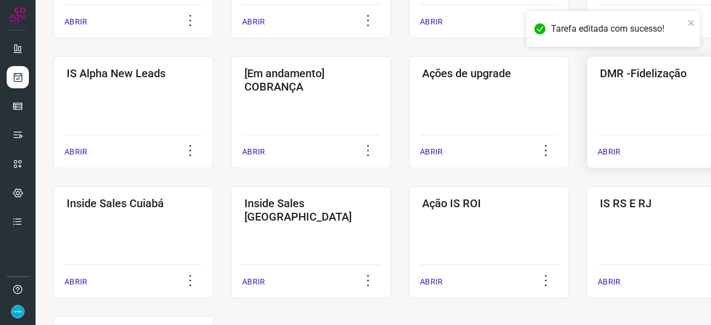
click at [616, 155] on p "ABRIR" at bounding box center [608, 152] width 23 height 12
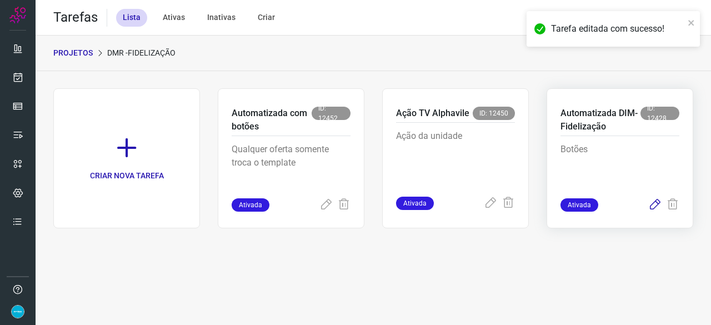
click at [655, 203] on icon at bounding box center [654, 204] width 13 height 13
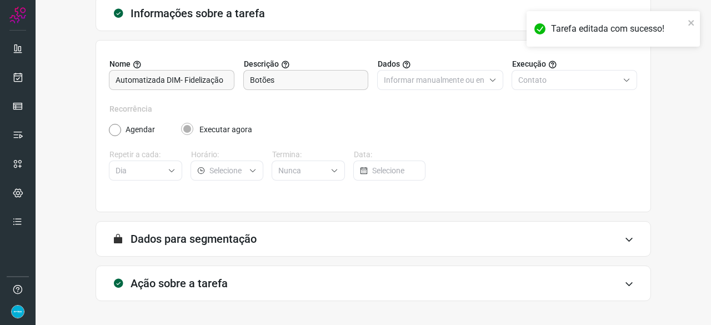
scroll to position [108, 0]
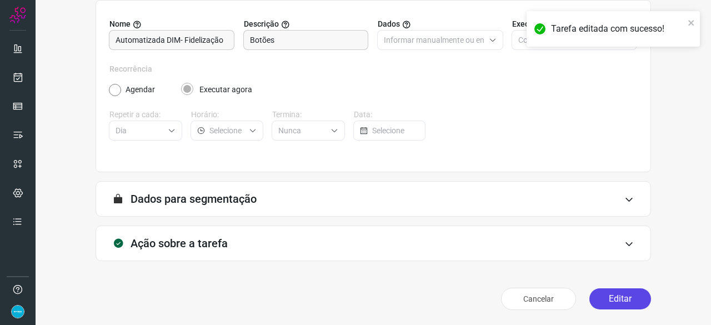
click at [600, 299] on button "Editar" at bounding box center [620, 298] width 62 height 21
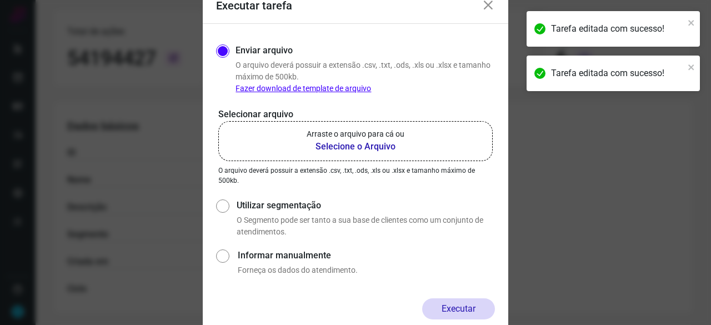
click at [320, 144] on b "Selecione o Arquivo" at bounding box center [356, 146] width 98 height 13
click at [0, 0] on input "Arraste o arquivo para cá ou Selecione o Arquivo" at bounding box center [0, 0] width 0 height 0
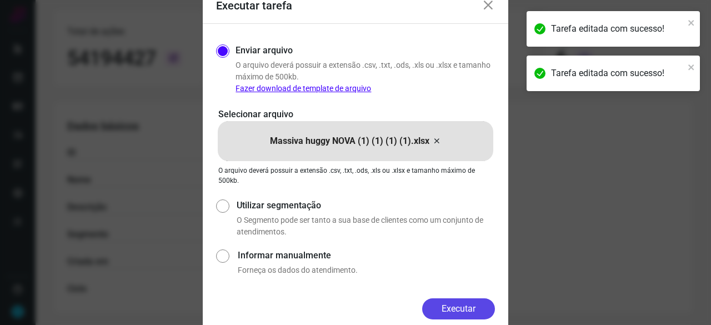
click at [449, 305] on button "Executar" at bounding box center [458, 308] width 73 height 21
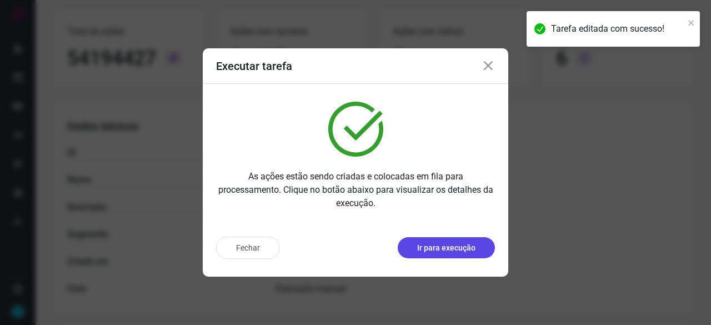
click at [451, 254] on button "Ir para execução" at bounding box center [446, 247] width 97 height 21
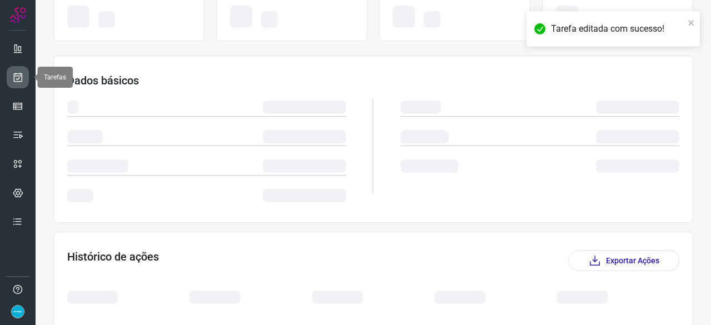
click at [15, 77] on icon at bounding box center [18, 77] width 12 height 11
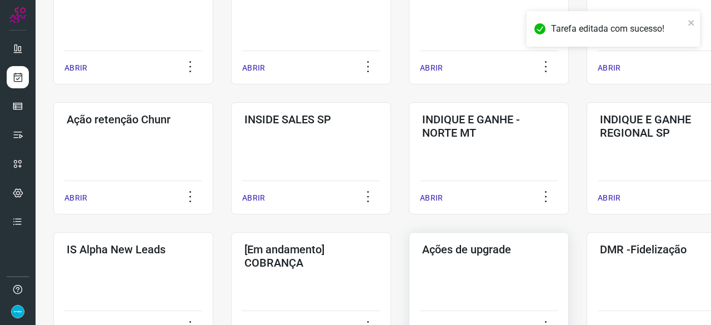
scroll to position [311, 0]
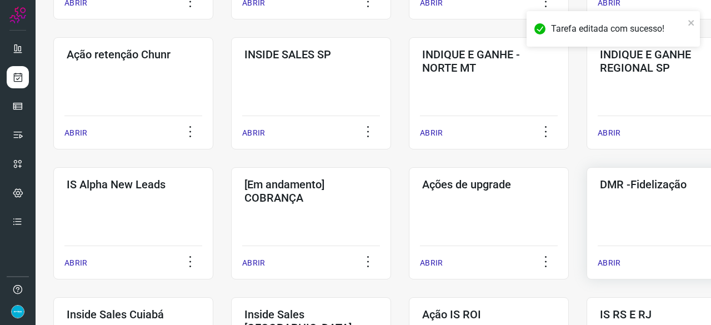
click at [606, 260] on p "ABRIR" at bounding box center [608, 263] width 23 height 12
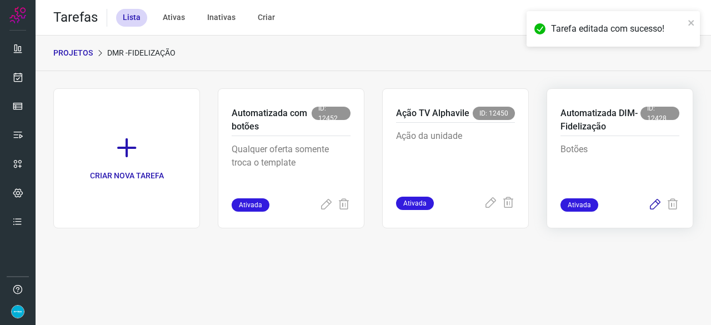
click at [654, 205] on icon at bounding box center [654, 204] width 13 height 13
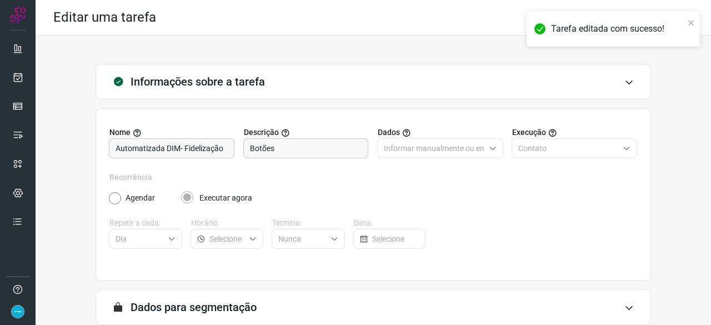
scroll to position [108, 0]
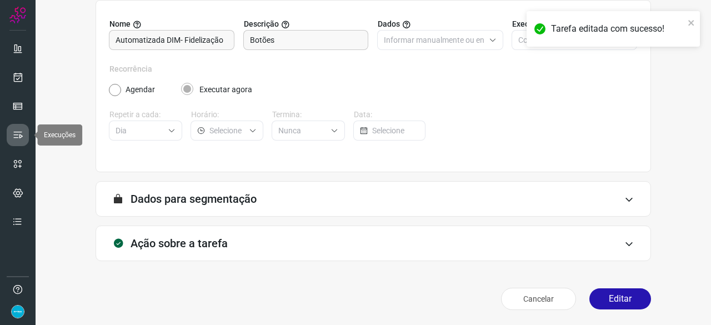
click at [14, 134] on icon at bounding box center [17, 134] width 11 height 11
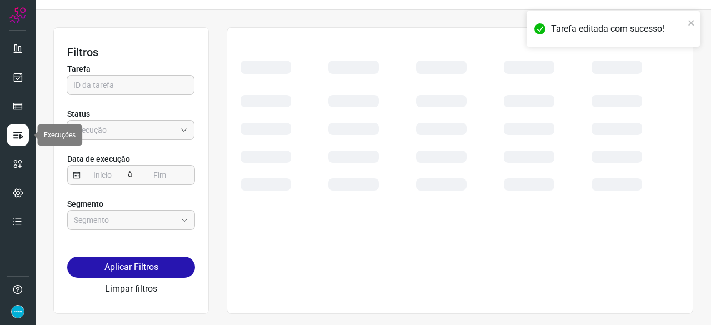
scroll to position [25, 0]
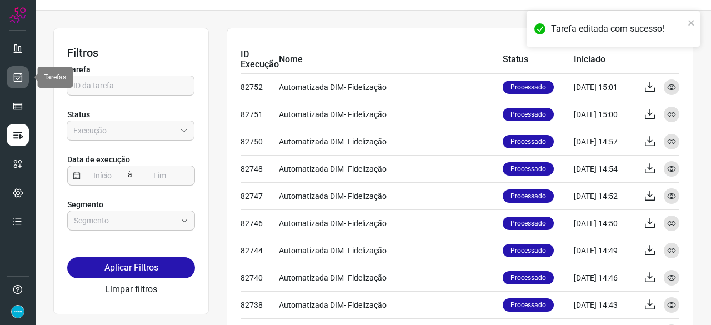
click at [21, 76] on icon at bounding box center [18, 77] width 12 height 11
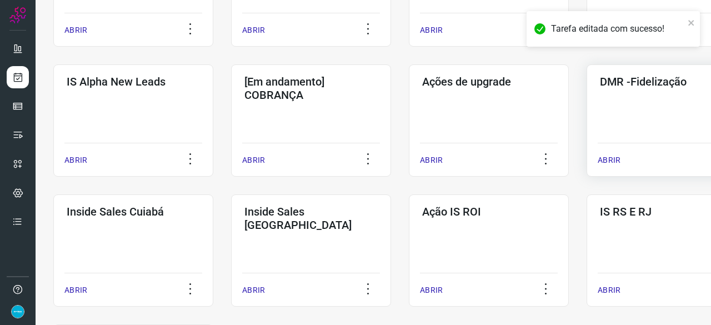
click at [611, 160] on p "ABRIR" at bounding box center [608, 160] width 23 height 12
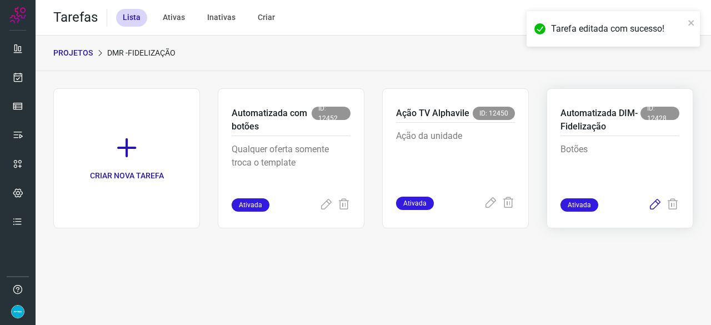
click at [653, 200] on icon at bounding box center [654, 204] width 13 height 13
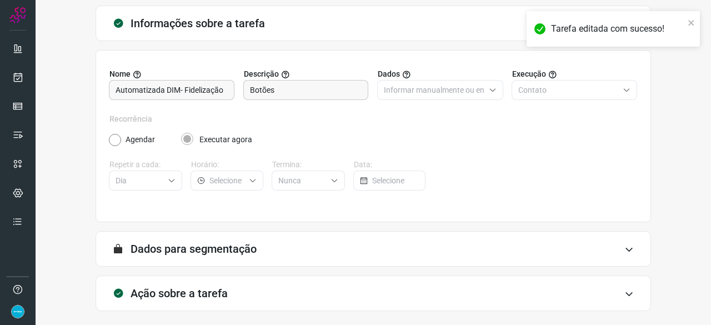
scroll to position [108, 0]
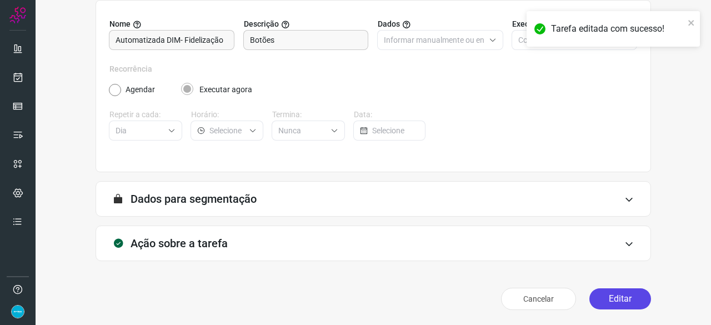
click at [610, 300] on button "Editar" at bounding box center [620, 298] width 62 height 21
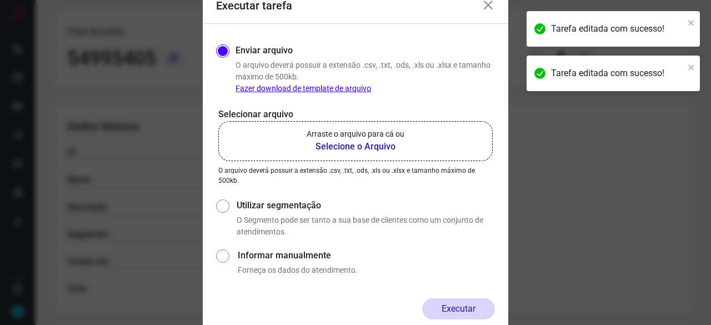
click at [331, 147] on b "Selecione o Arquivo" at bounding box center [356, 146] width 98 height 13
click at [0, 0] on input "Arraste o arquivo para cá ou Selecione o Arquivo" at bounding box center [0, 0] width 0 height 0
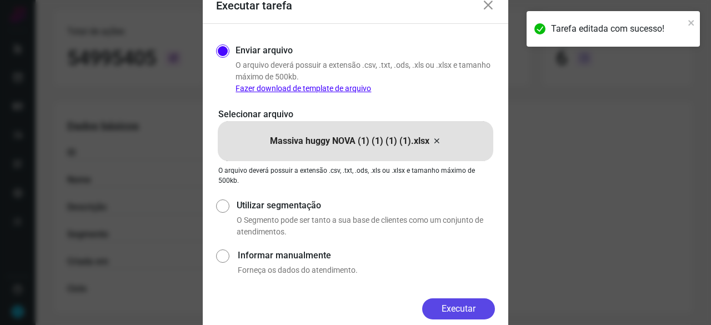
click at [465, 308] on button "Executar" at bounding box center [458, 308] width 73 height 21
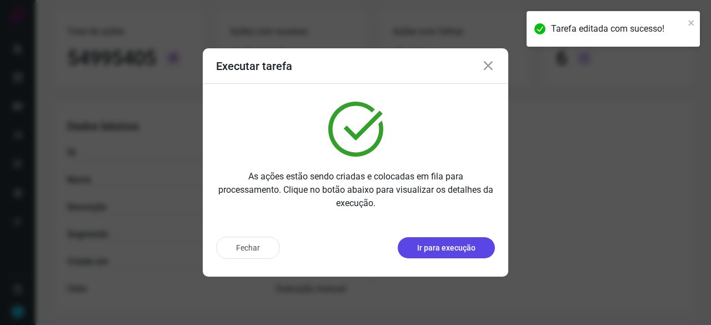
click at [472, 245] on p "Ir para execução" at bounding box center [446, 248] width 58 height 12
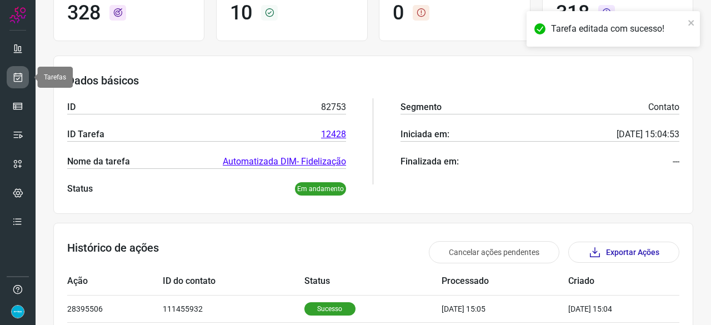
click at [26, 76] on link at bounding box center [18, 77] width 22 height 22
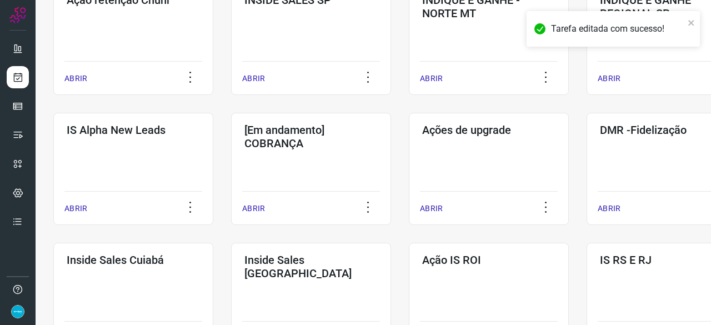
scroll to position [366, 0]
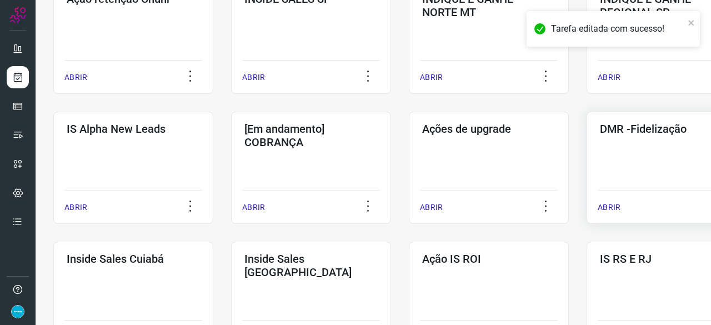
click at [611, 199] on div "ABRIR" at bounding box center [666, 204] width 138 height 28
click at [606, 206] on p "ABRIR" at bounding box center [608, 208] width 23 height 12
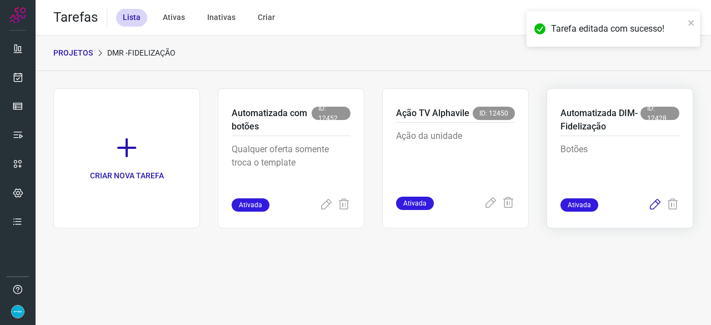
click at [655, 205] on icon at bounding box center [654, 204] width 13 height 13
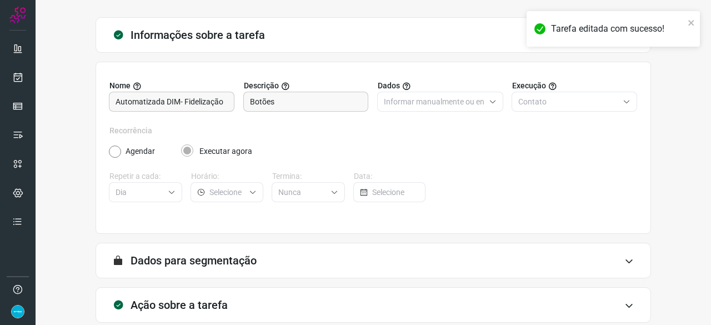
scroll to position [108, 0]
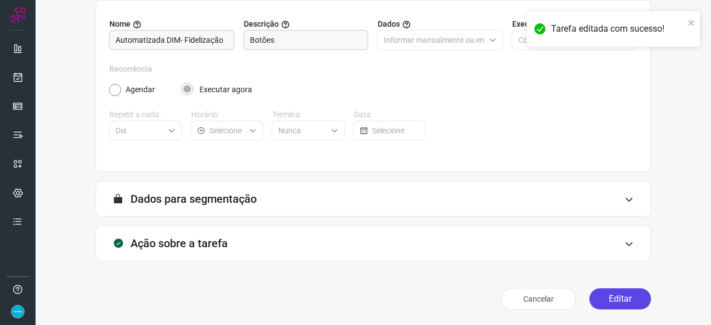
click at [597, 297] on button "Editar" at bounding box center [620, 298] width 62 height 21
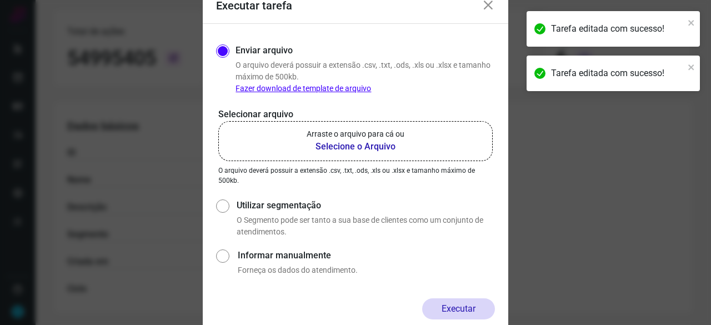
click at [339, 147] on b "Selecione o Arquivo" at bounding box center [356, 146] width 98 height 13
click at [0, 0] on input "Arraste o arquivo para cá ou Selecione o Arquivo" at bounding box center [0, 0] width 0 height 0
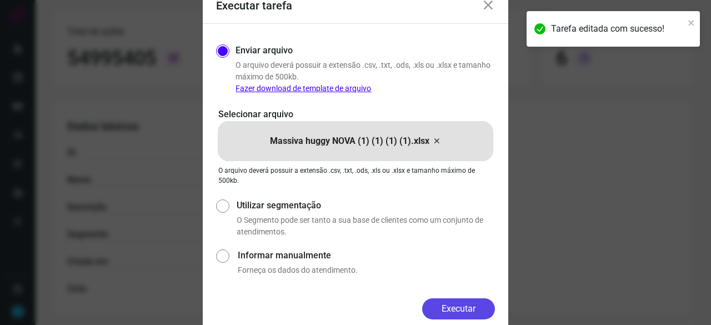
click at [461, 310] on button "Executar" at bounding box center [458, 308] width 73 height 21
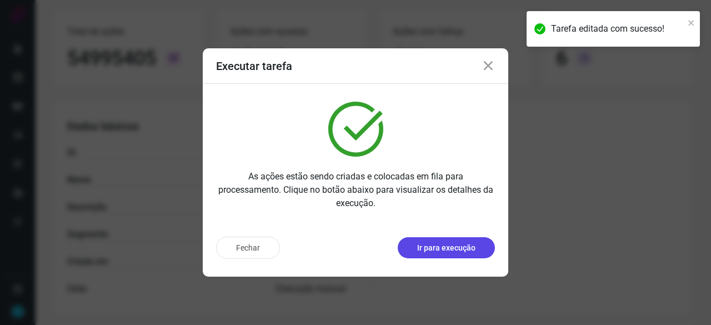
click at [444, 247] on p "Ir para execução" at bounding box center [446, 248] width 58 height 12
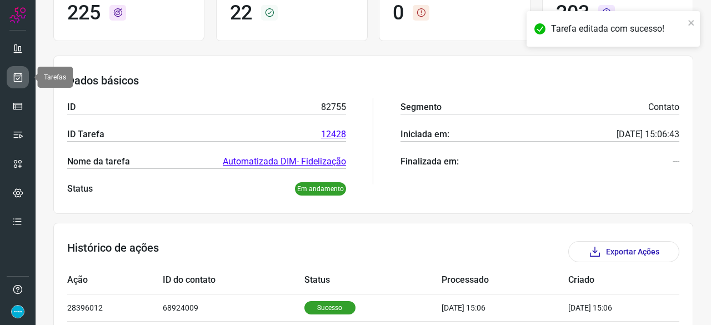
click at [19, 75] on icon at bounding box center [18, 77] width 12 height 11
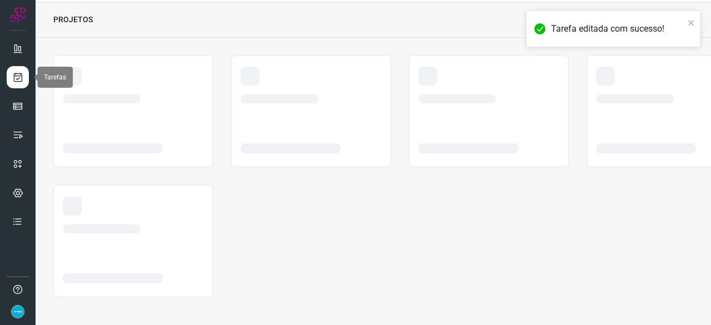
scroll to position [33, 0]
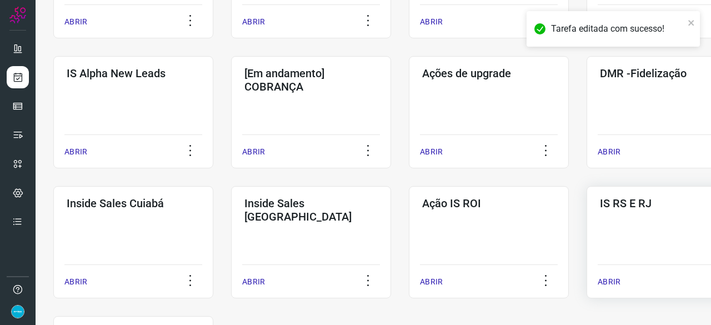
click at [612, 150] on p "ABRIR" at bounding box center [608, 152] width 23 height 12
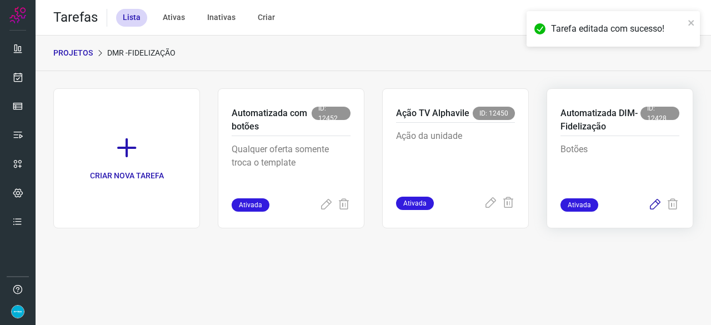
click at [653, 203] on icon at bounding box center [654, 204] width 13 height 13
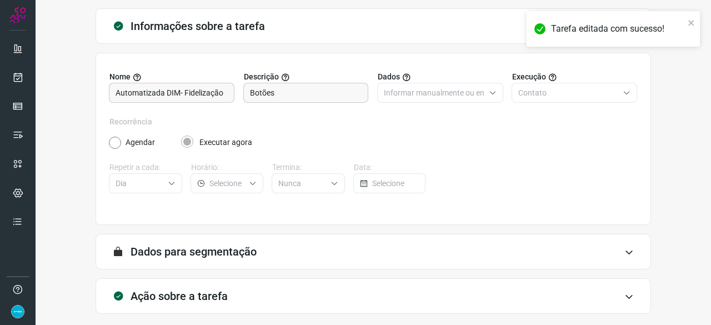
scroll to position [108, 0]
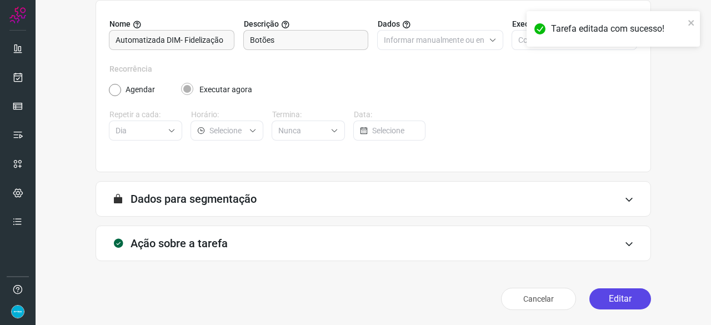
click at [599, 305] on button "Editar" at bounding box center [620, 298] width 62 height 21
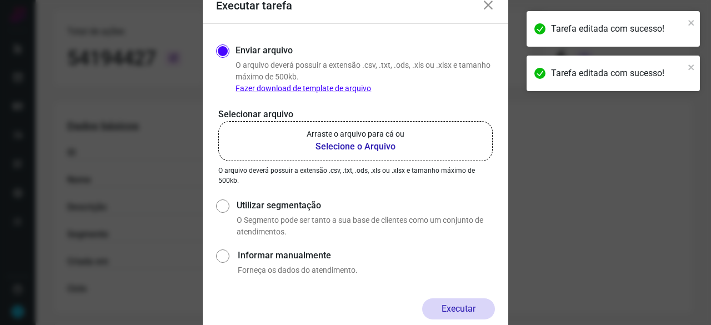
click at [364, 149] on b "Selecione o Arquivo" at bounding box center [356, 146] width 98 height 13
click at [0, 0] on input "Arraste o arquivo para cá ou Selecione o Arquivo" at bounding box center [0, 0] width 0 height 0
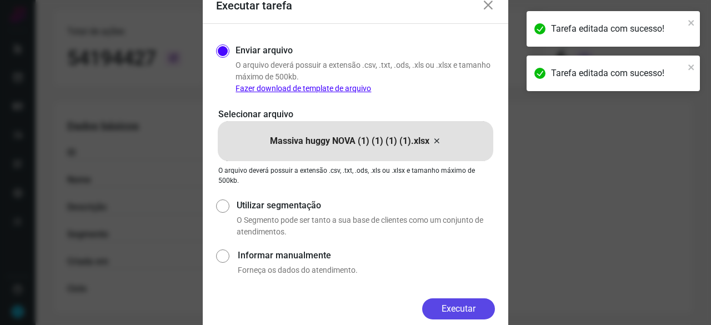
click at [451, 309] on button "Executar" at bounding box center [458, 308] width 73 height 21
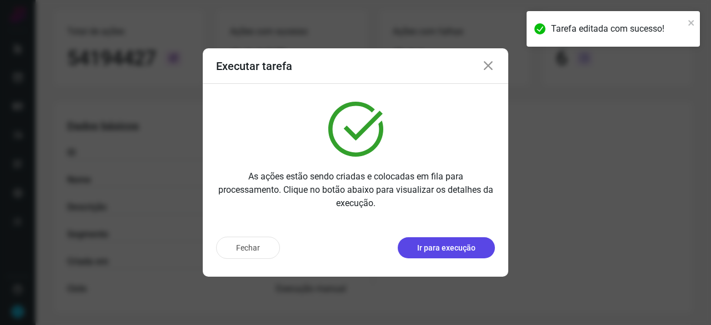
click at [438, 243] on p "Ir para execução" at bounding box center [446, 248] width 58 height 12
